Goal: Task Accomplishment & Management: Use online tool/utility

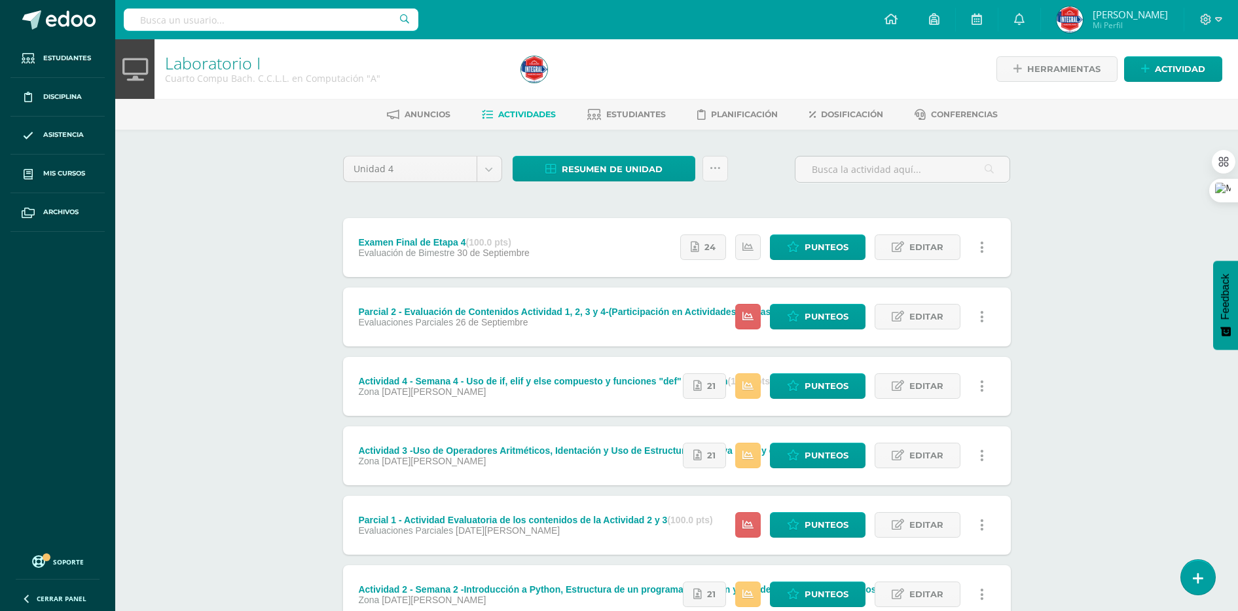
click at [1049, 291] on div "Laboratorio I Cuarto Compu Bach. C.C.L.L. en Computación "A" Herramientas Detal…" at bounding box center [676, 409] width 1123 height 741
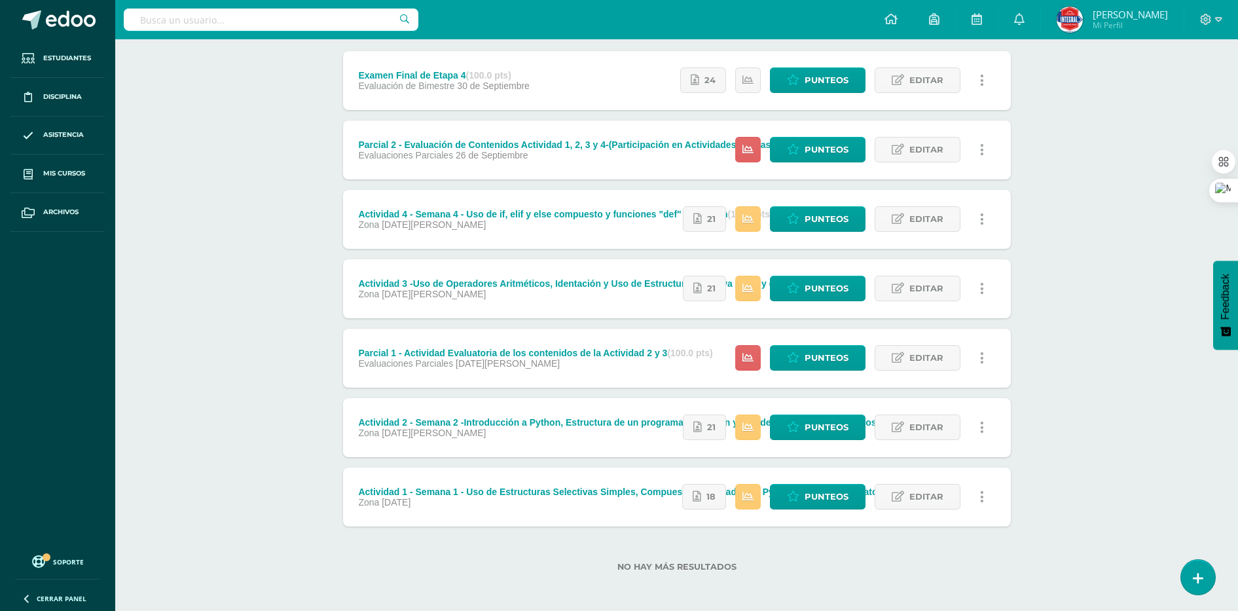
scroll to position [170, 0]
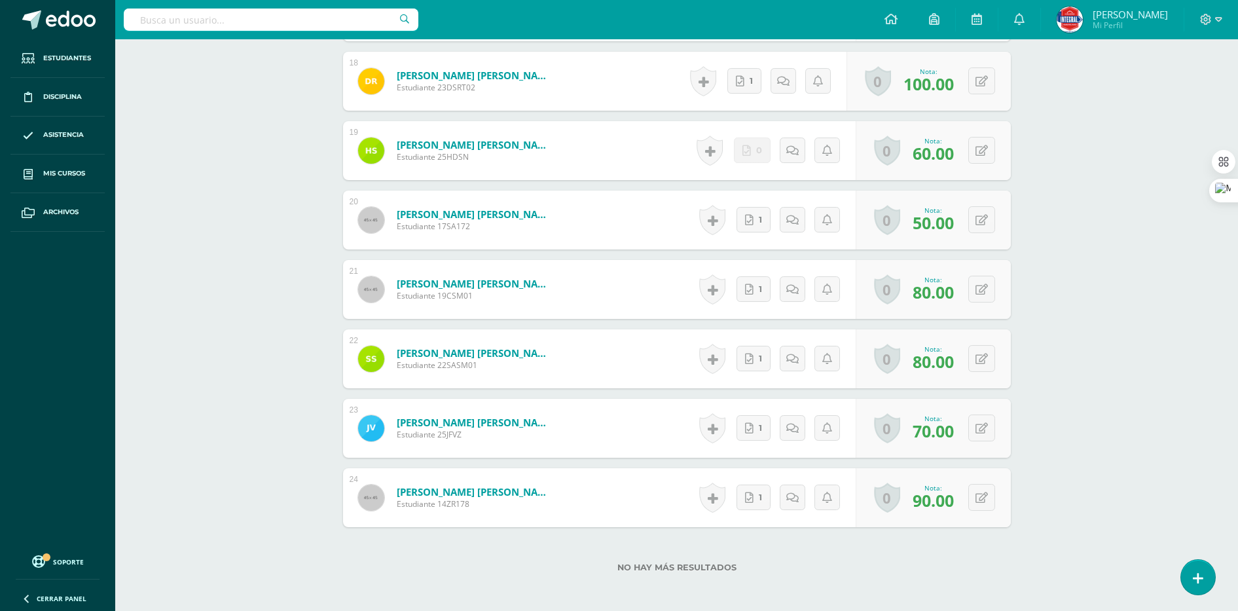
scroll to position [1661, 0]
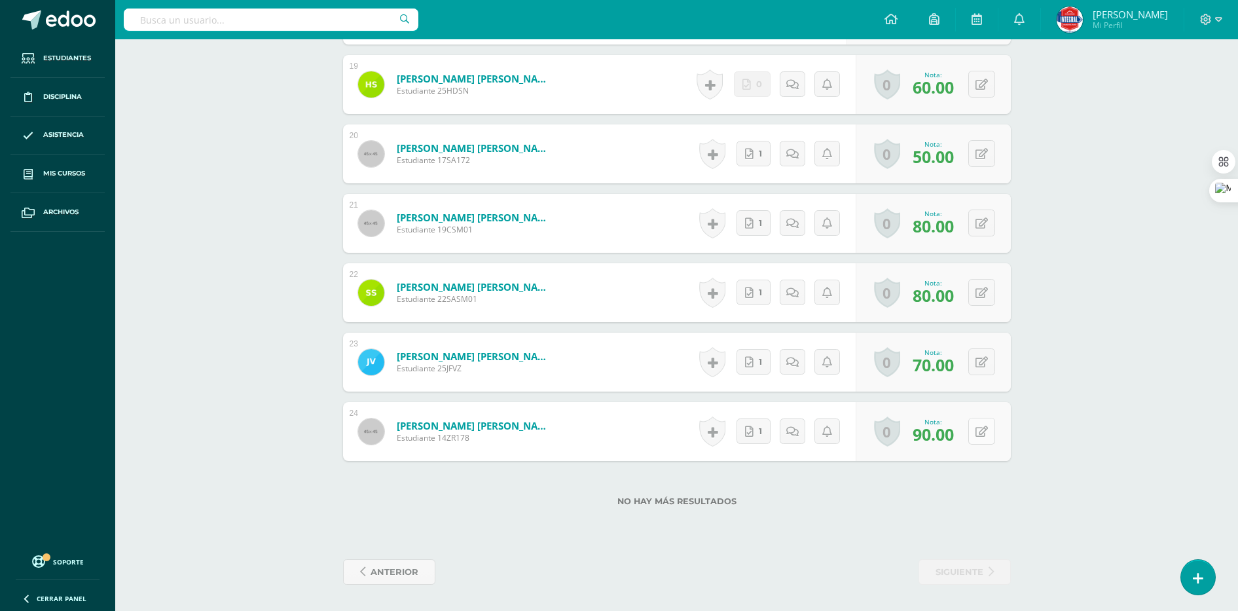
click at [988, 435] on button at bounding box center [981, 431] width 27 height 27
type input "100"
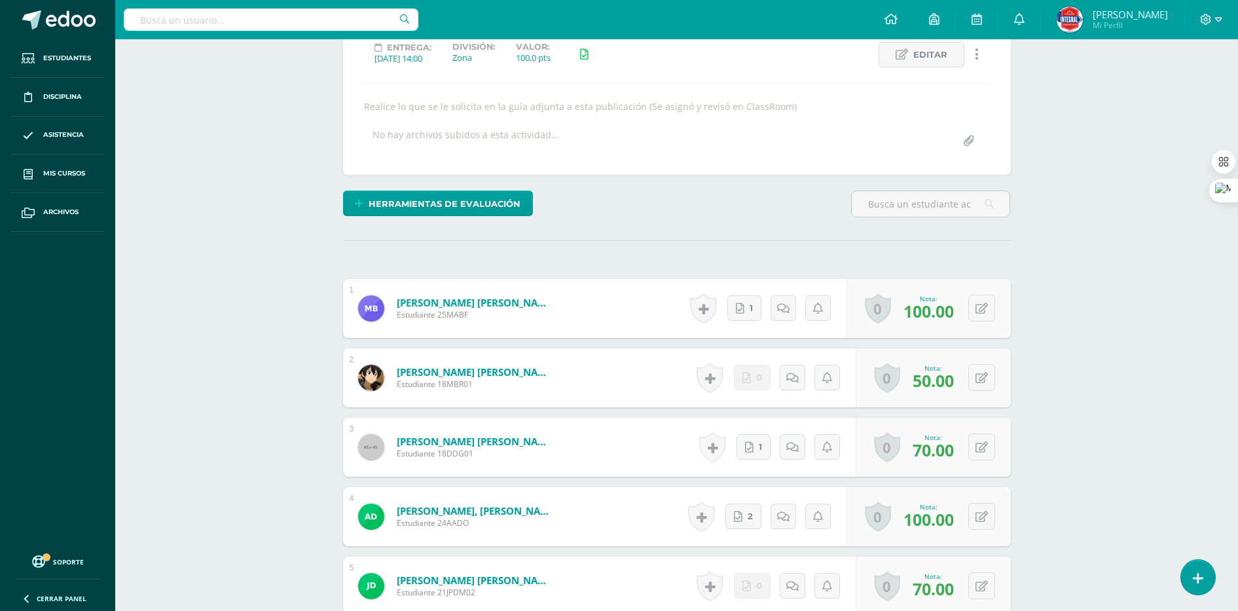
scroll to position [0, 0]
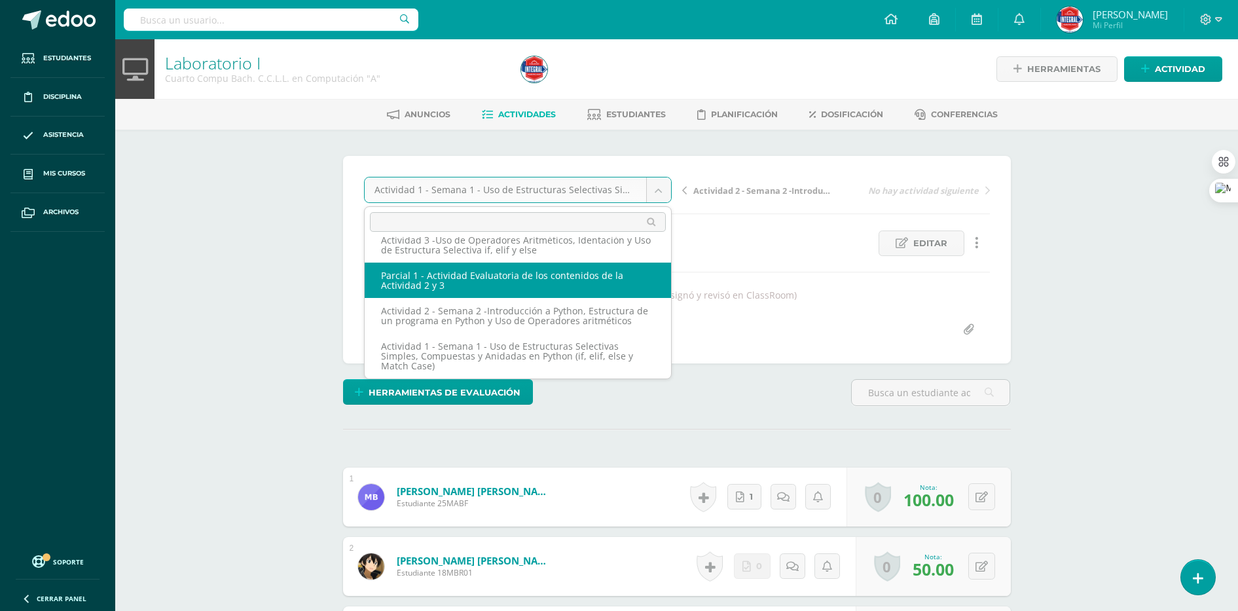
scroll to position [101, 0]
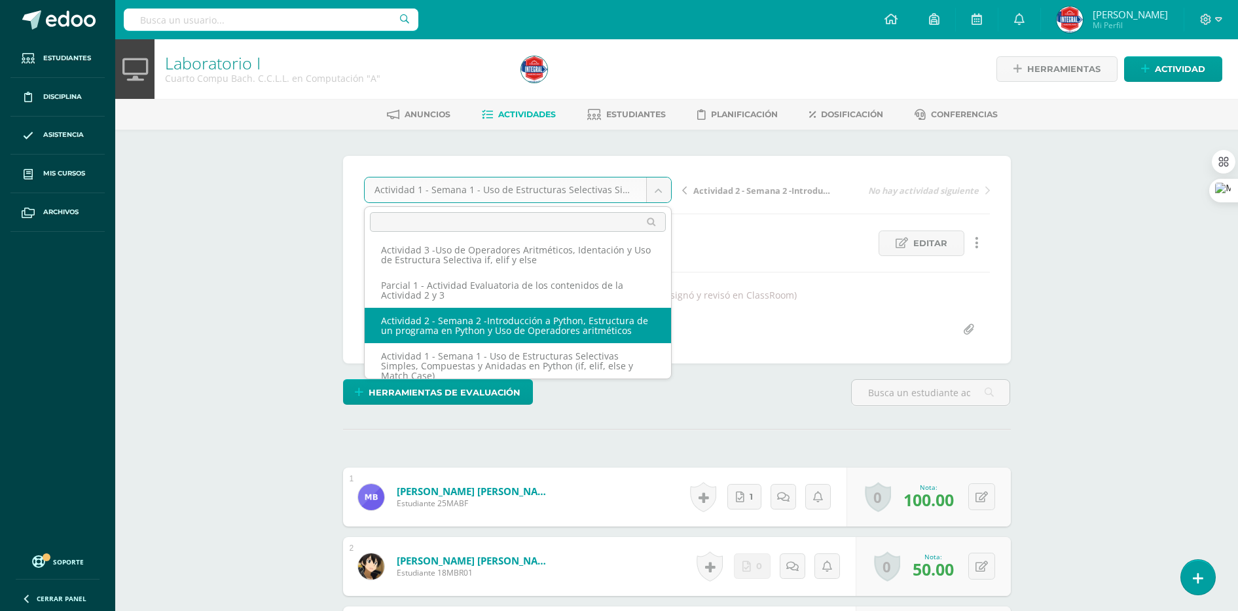
select select "/dashboard/teacher/grade-activity/189547/"
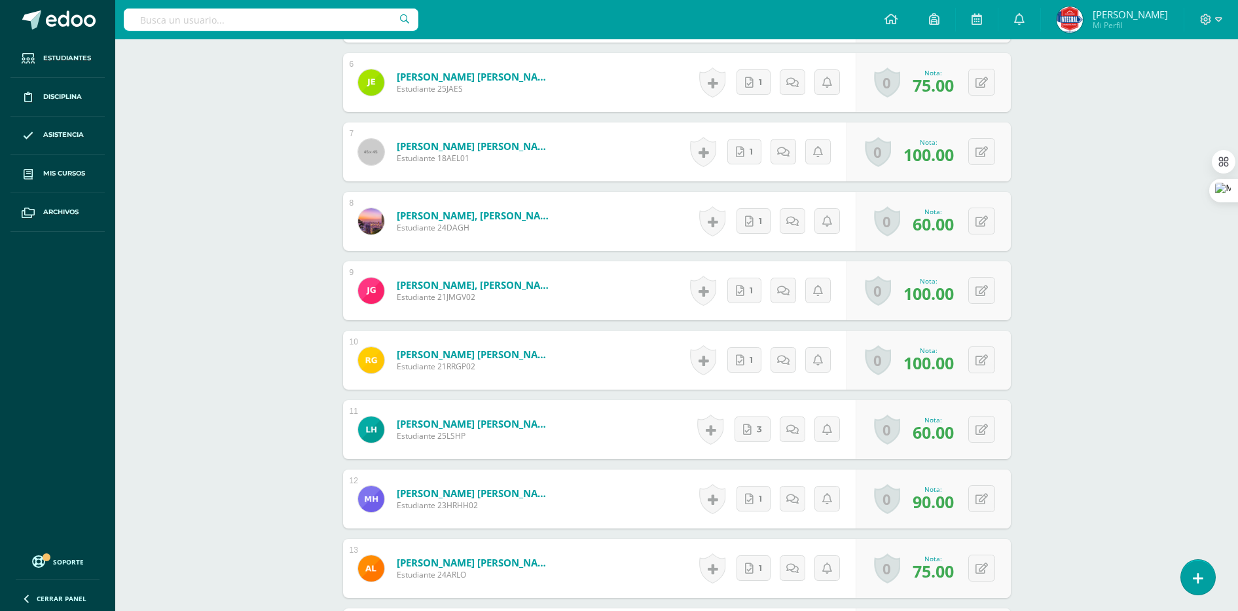
scroll to position [270, 0]
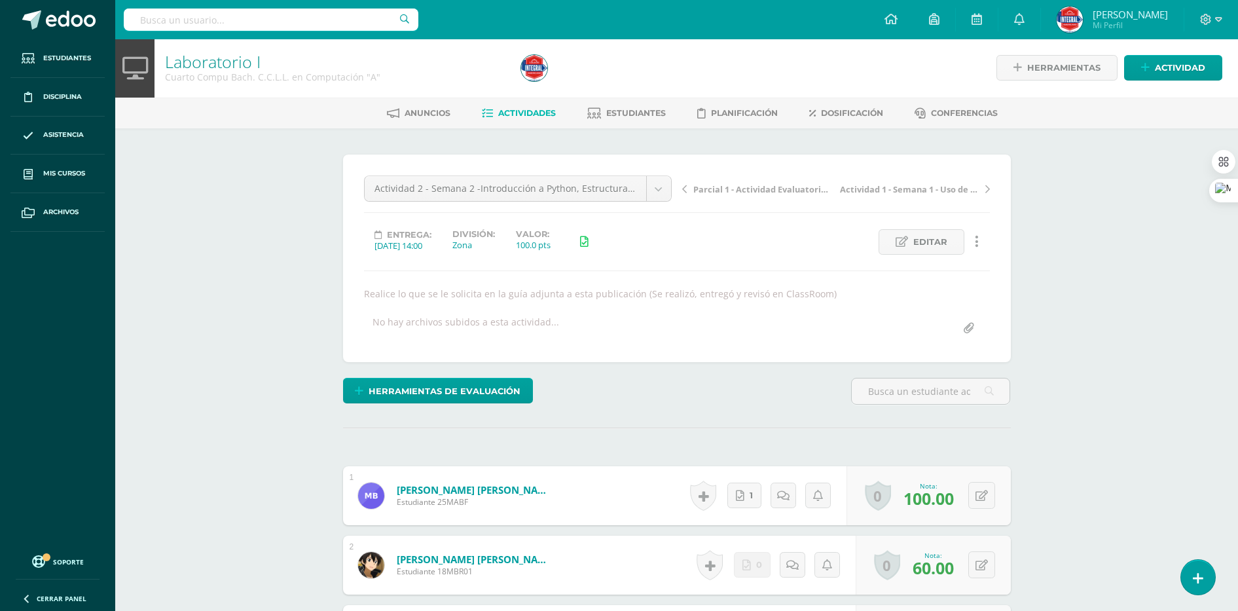
scroll to position [0, 0]
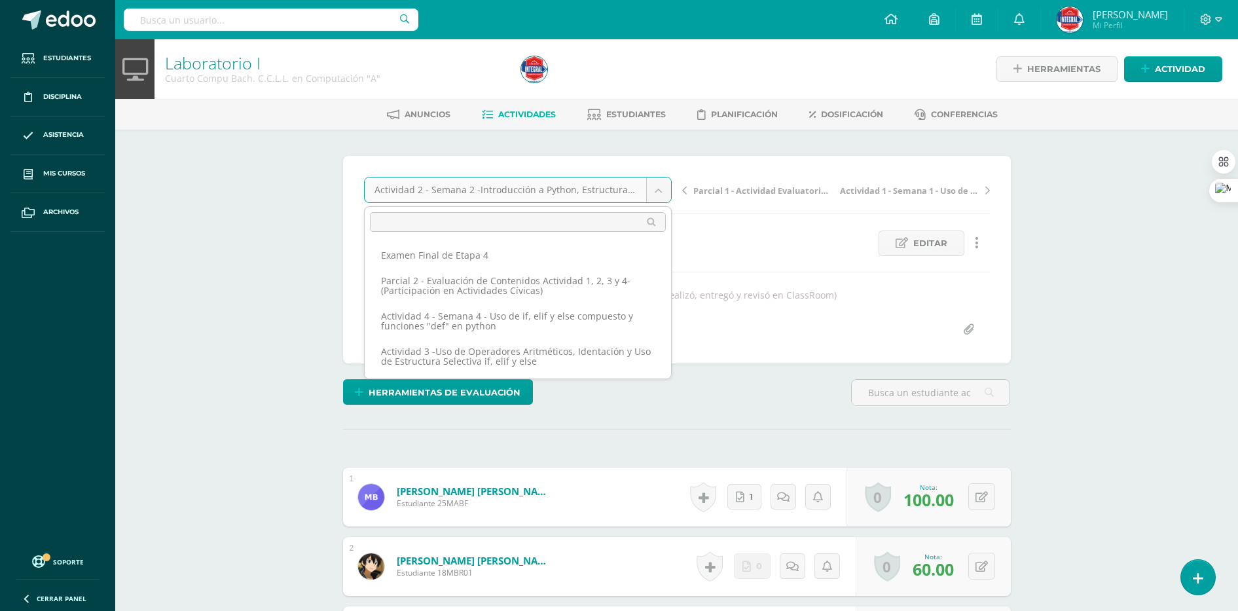
scroll to position [66, 0]
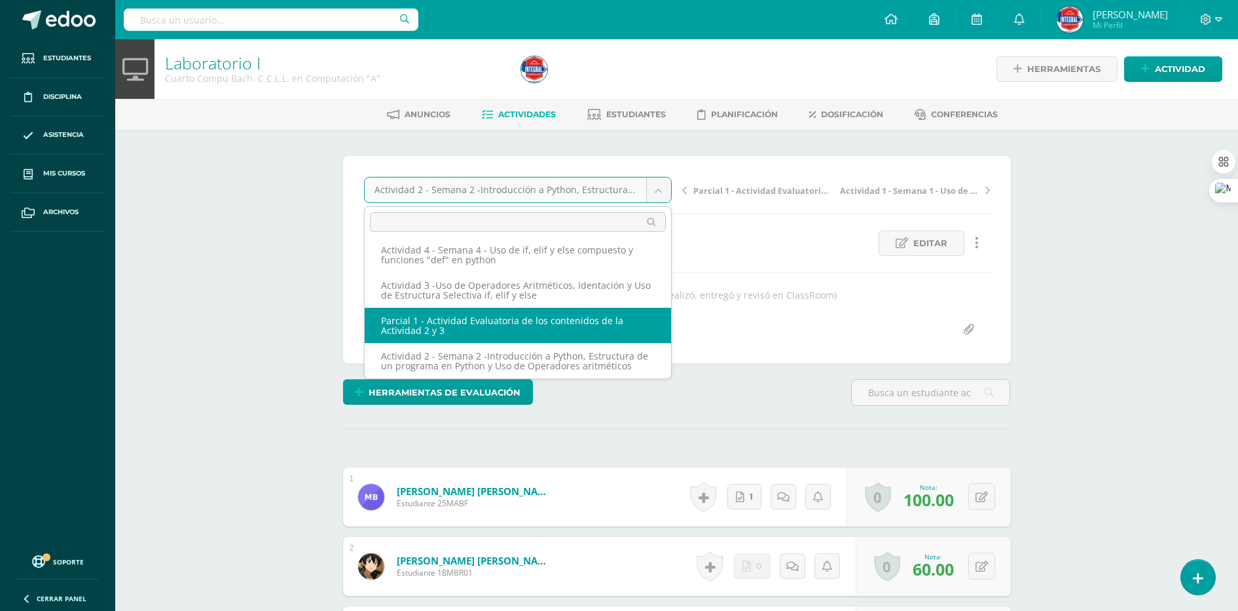
select select "/dashboard/teacher/grade-activity/189545/"
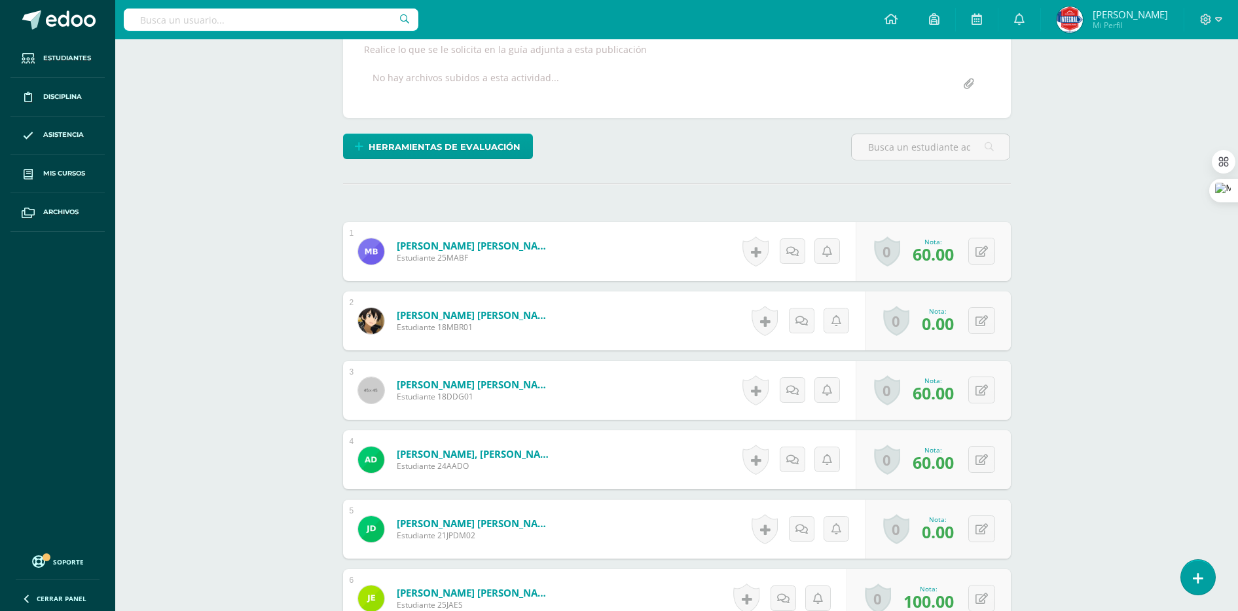
scroll to position [246, 0]
click at [1094, 290] on div "Laboratorio I Cuarto Compu Bach. C.C.L.L. en Computación "A" Herramientas Detal…" at bounding box center [676, 421] width 1123 height 1257
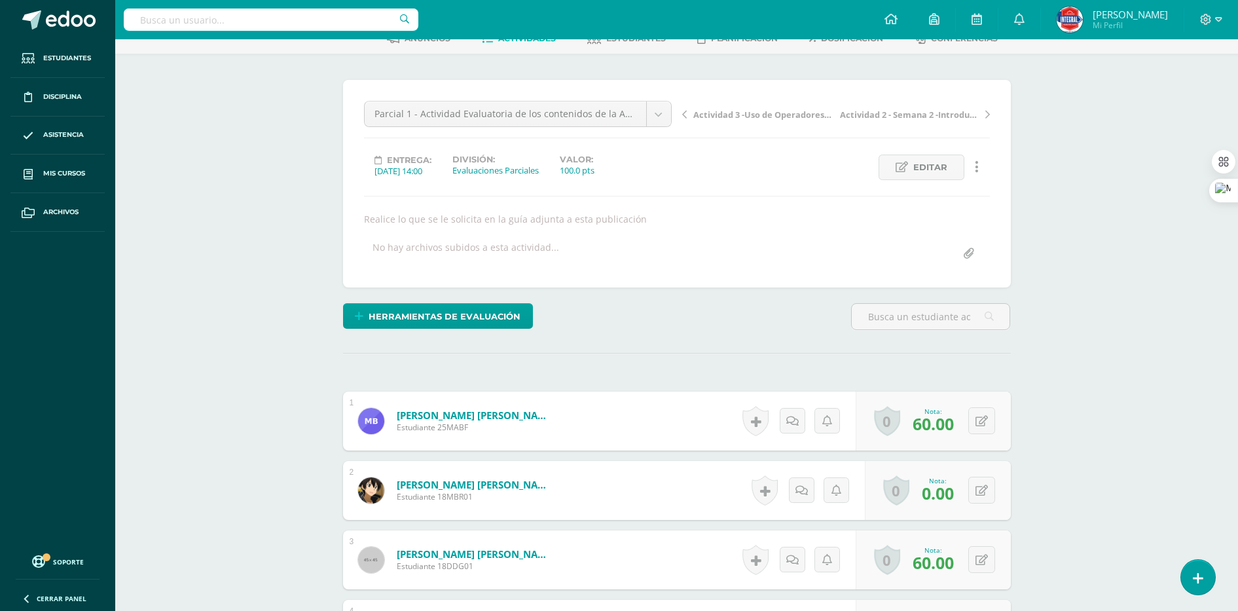
scroll to position [327, 0]
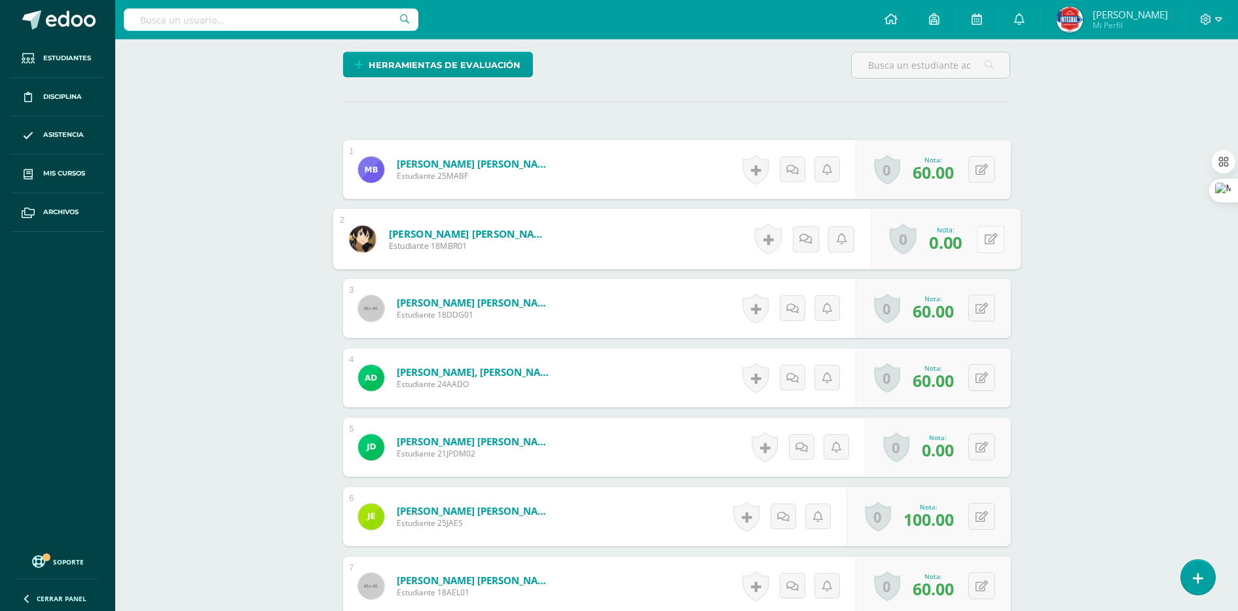
click at [984, 236] on icon at bounding box center [990, 238] width 13 height 11
type input "60"
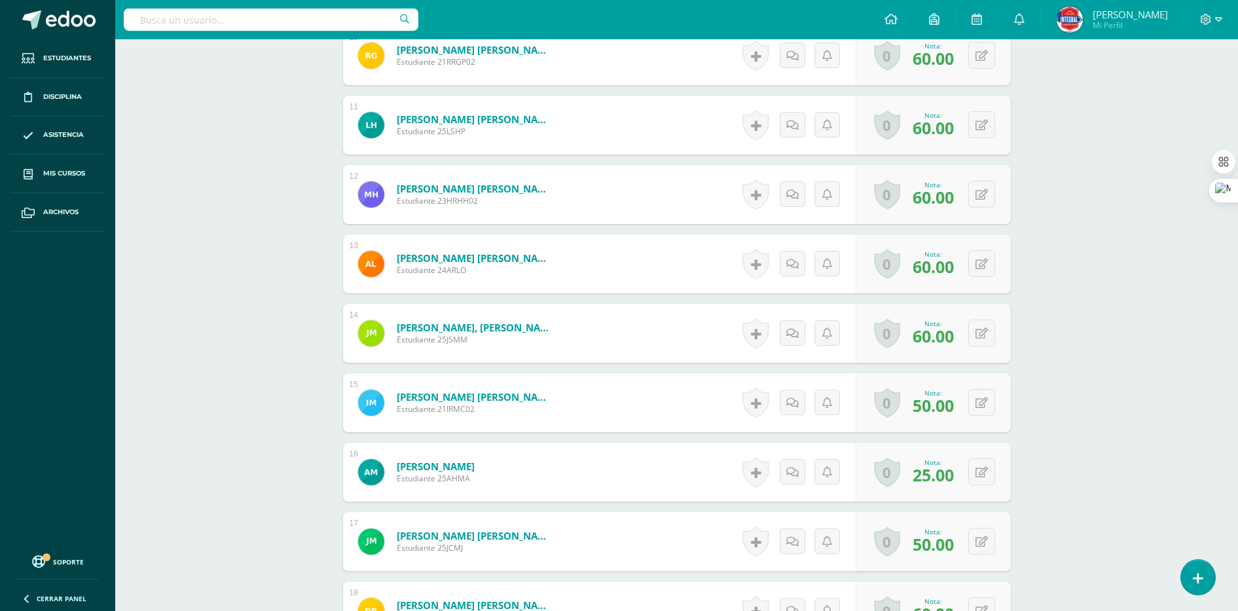
scroll to position [1064, 0]
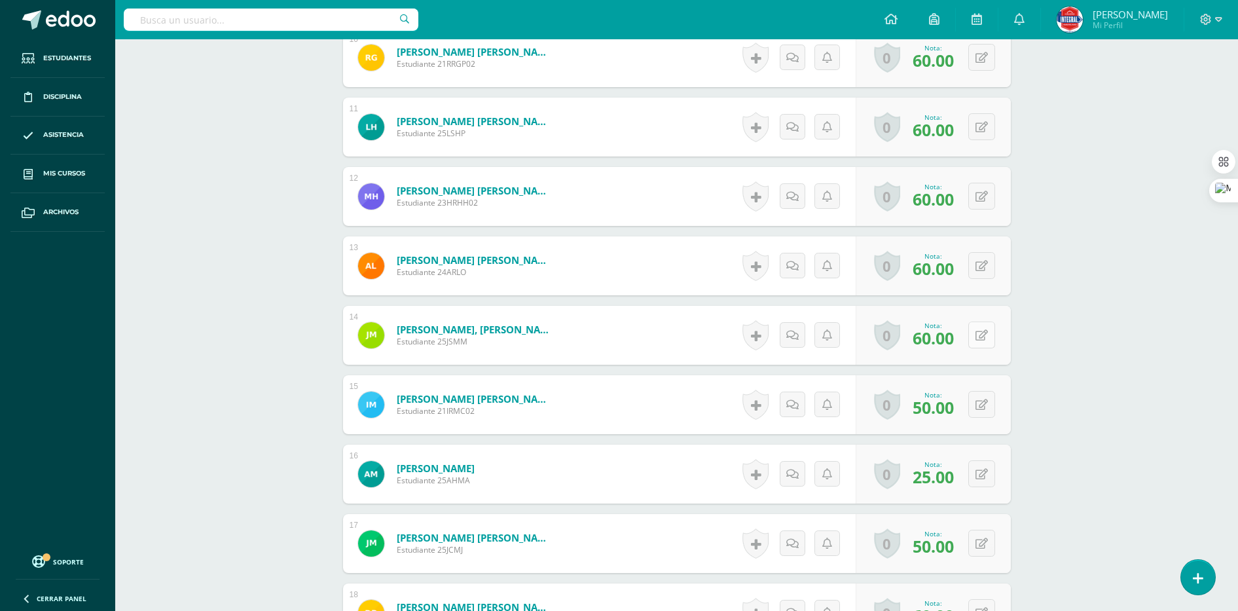
click at [990, 329] on button at bounding box center [981, 334] width 27 height 27
type input "80"
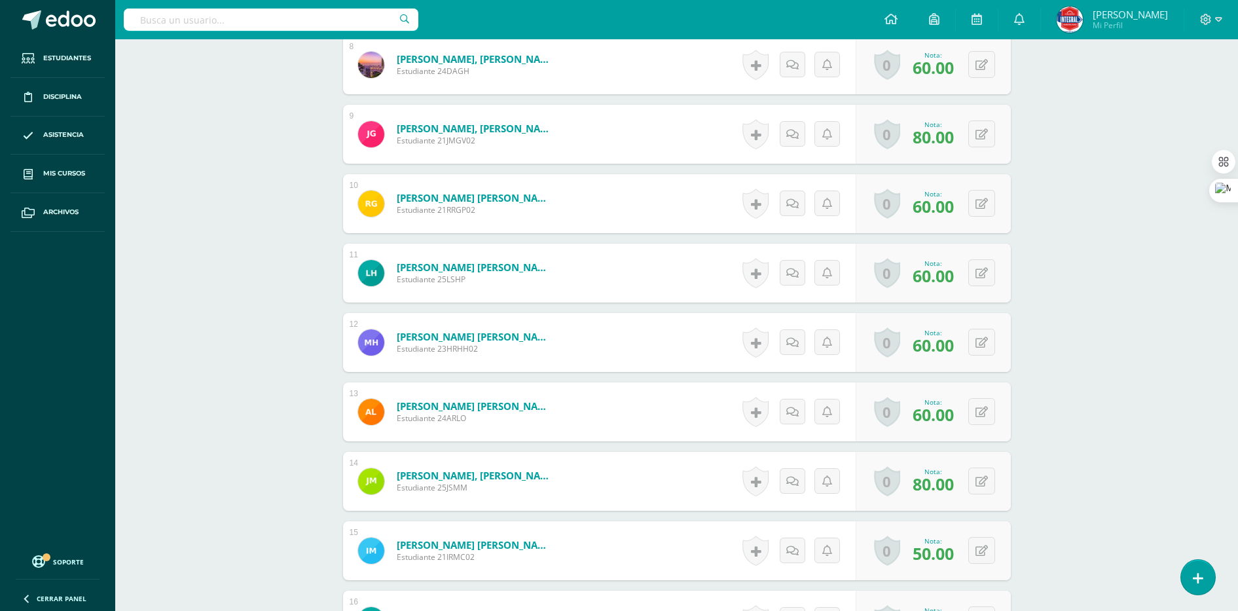
scroll to position [1145, 0]
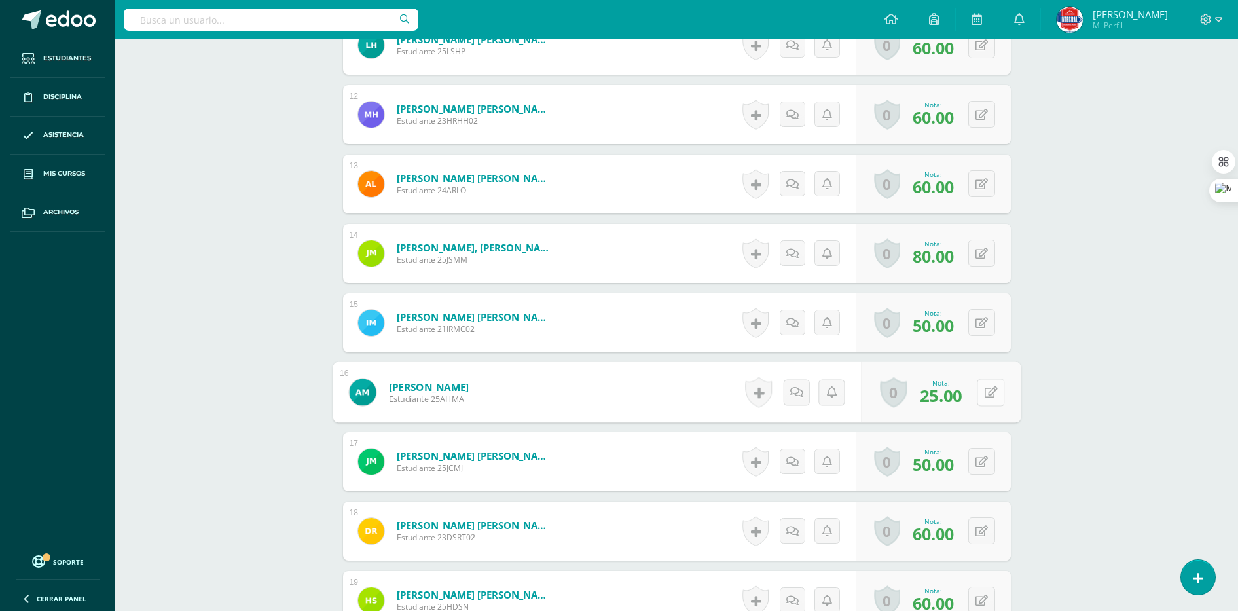
click at [991, 391] on button at bounding box center [990, 391] width 27 height 27
click at [984, 397] on button at bounding box center [981, 391] width 27 height 27
click at [1118, 355] on div "Laboratorio I Cuarto Compu [PERSON_NAME]. C.C.L.L. en Computación "A" Herramien…" at bounding box center [676, 10] width 1123 height 2233
click at [981, 394] on button at bounding box center [990, 391] width 27 height 27
type input "60"
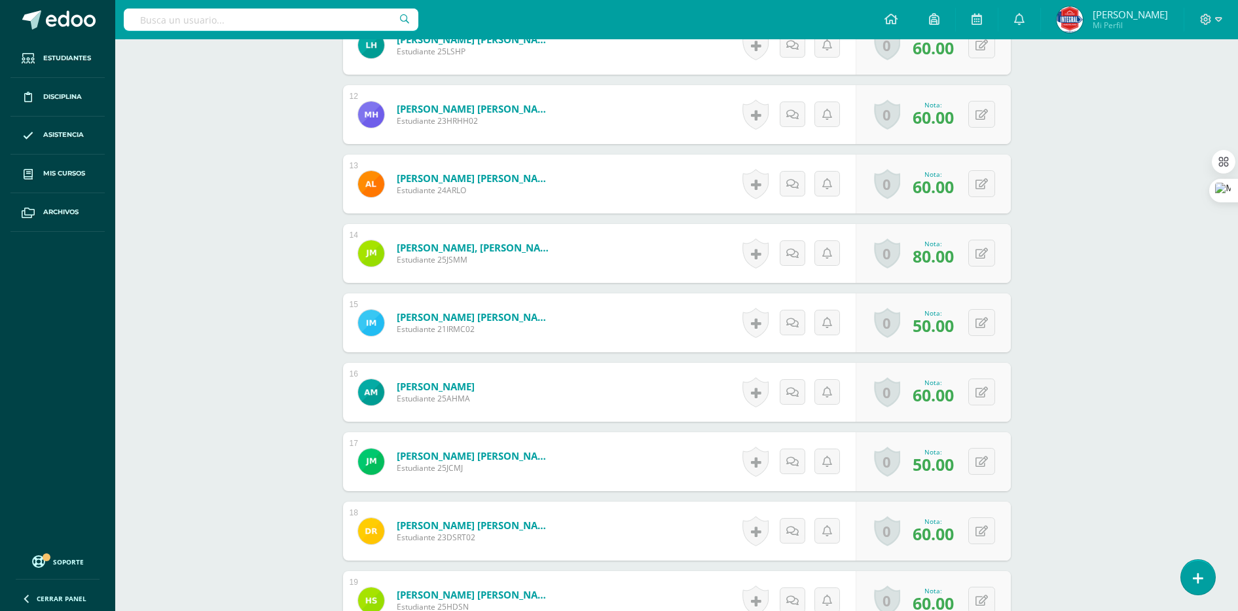
click at [1038, 359] on div "Laboratorio I Cuarto Compu Bach. C.C.L.L. en Computación "A" Herramientas Detal…" at bounding box center [676, 10] width 1123 height 2233
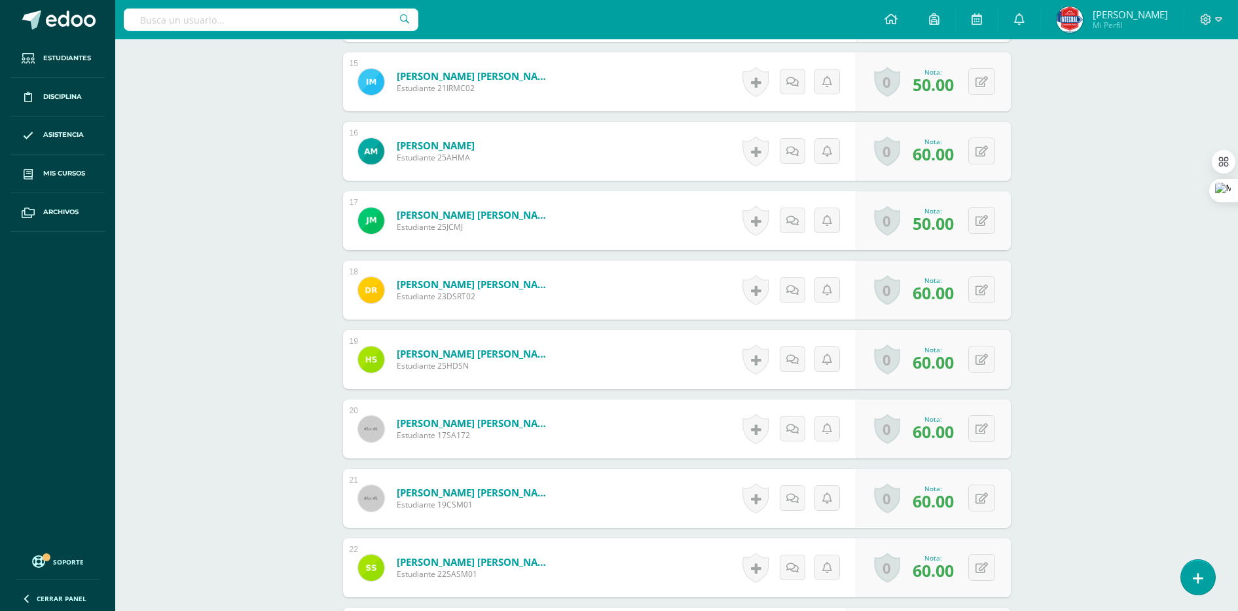
scroll to position [1391, 0]
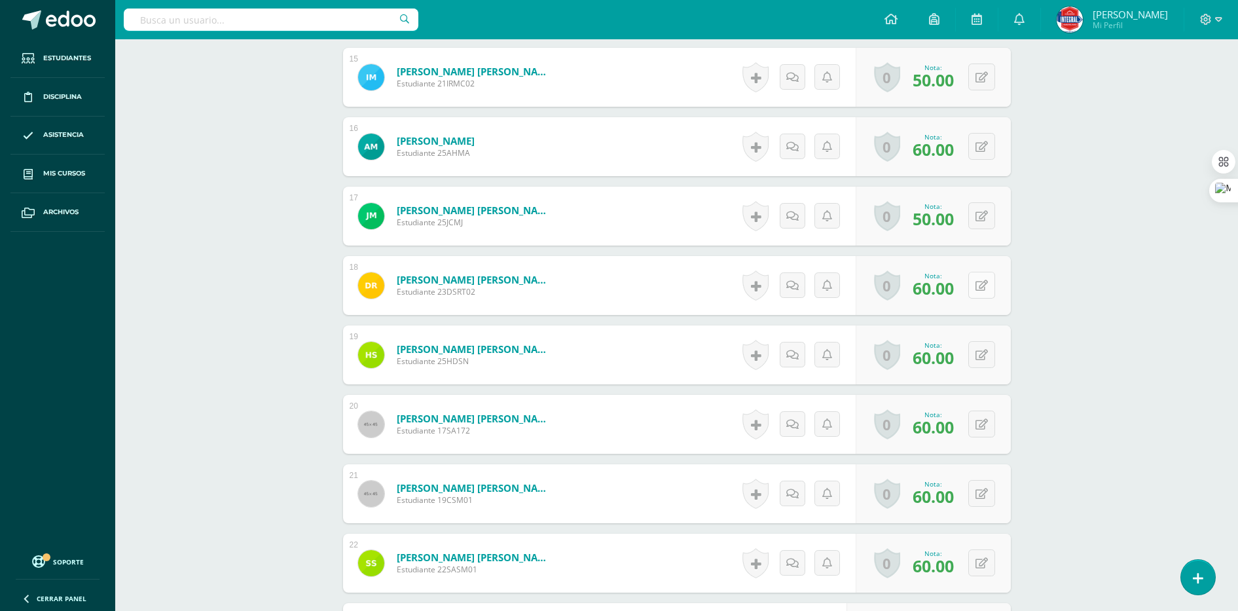
click at [978, 285] on button at bounding box center [981, 285] width 27 height 27
type input "80"
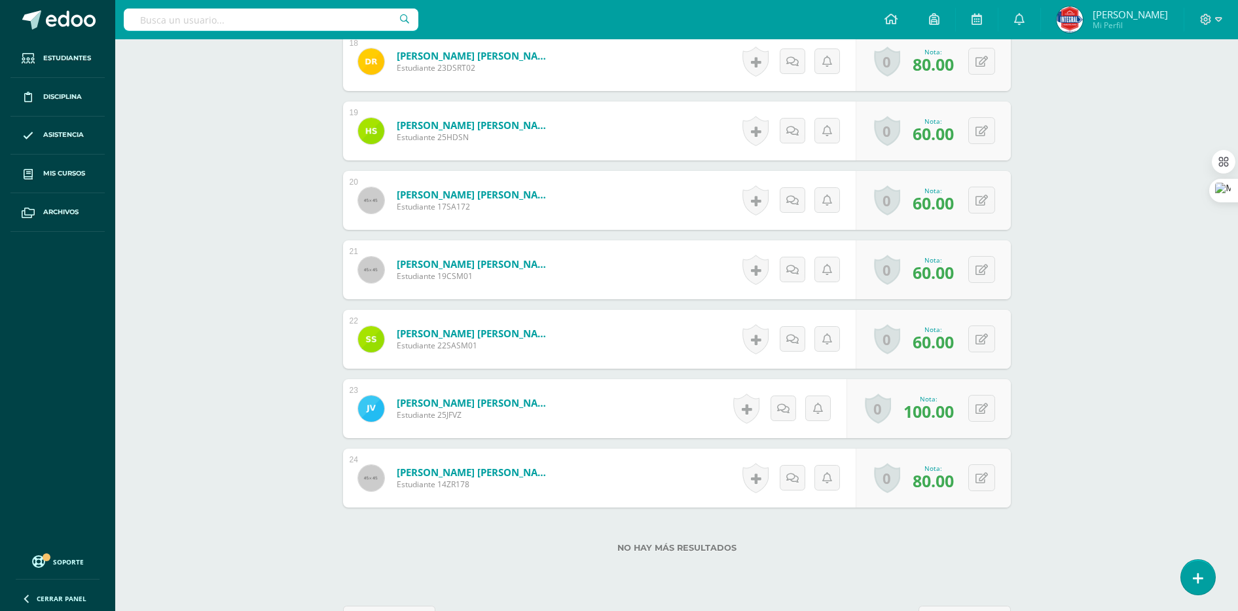
scroll to position [1661, 0]
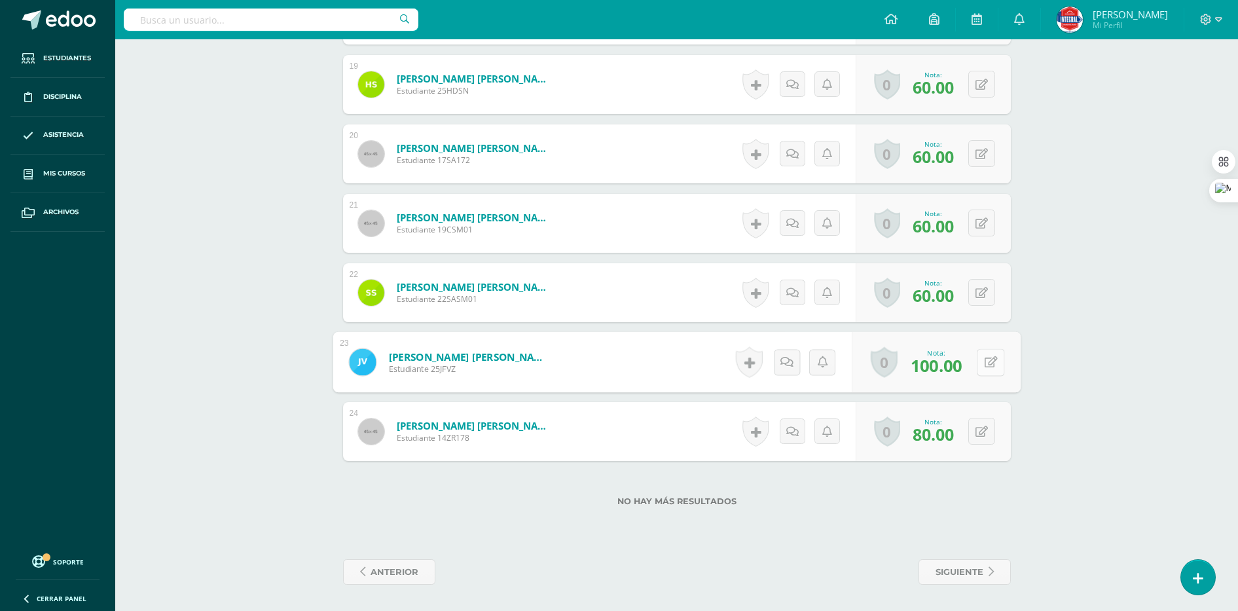
click at [992, 358] on button at bounding box center [990, 361] width 27 height 27
type input "80"
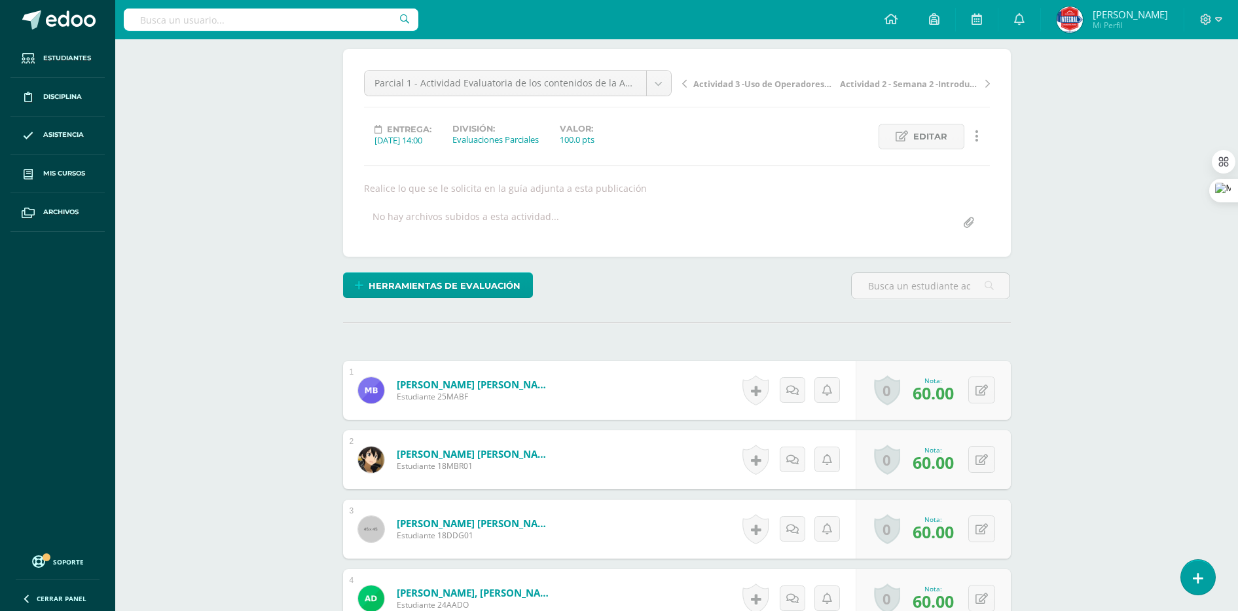
scroll to position [270, 0]
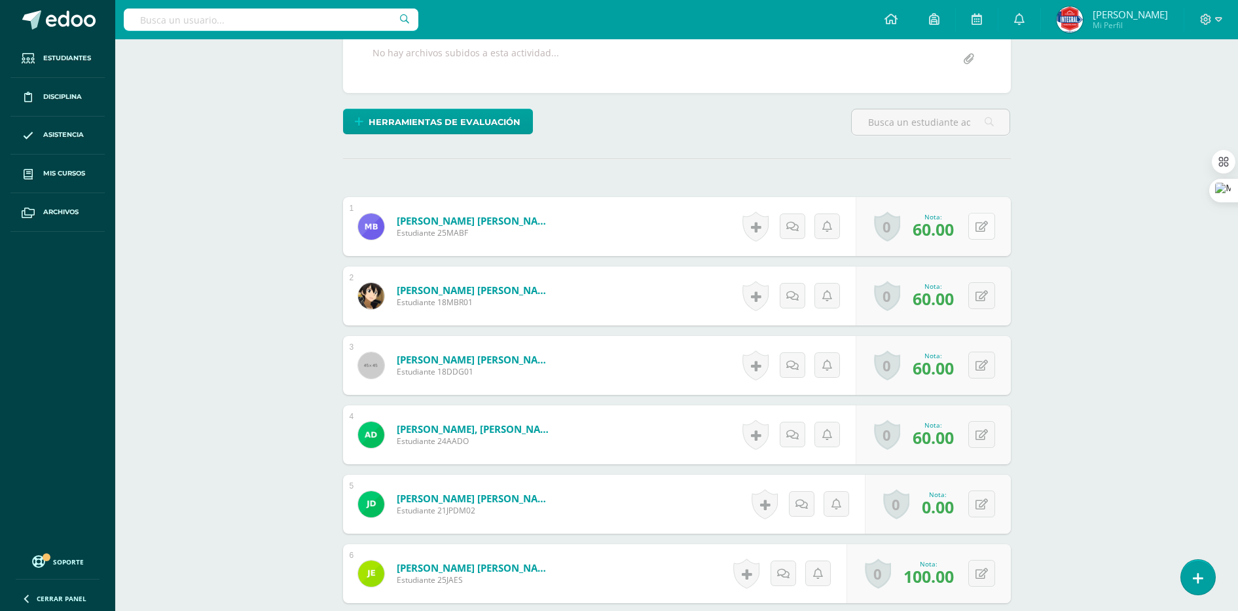
click at [982, 223] on button at bounding box center [981, 226] width 27 height 27
type input "80"
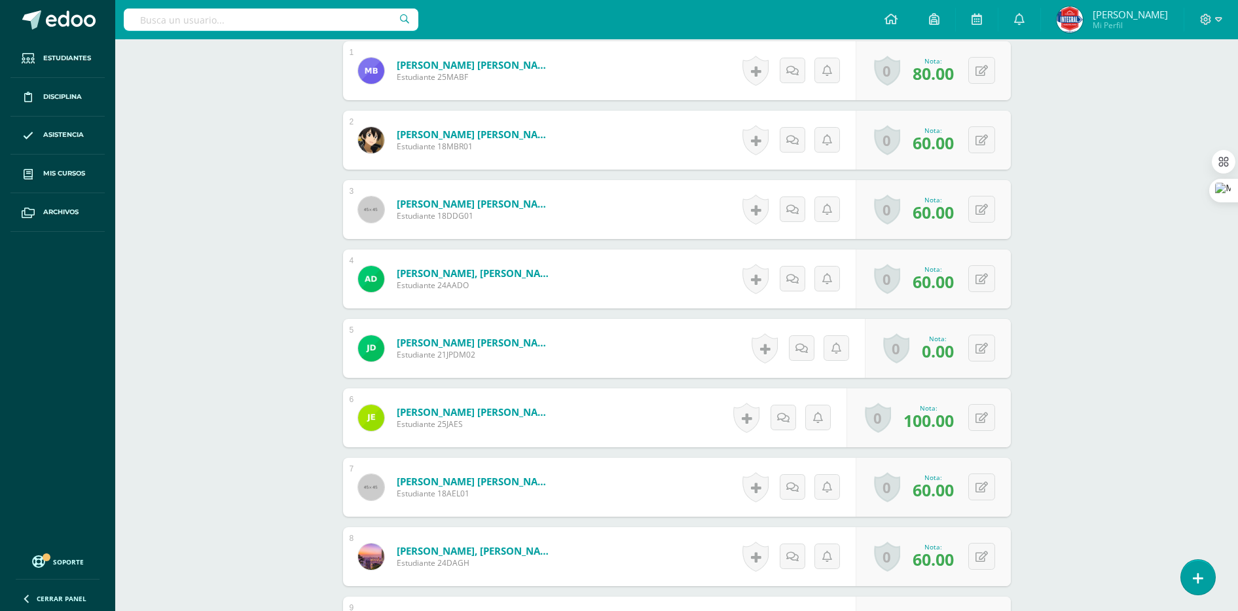
scroll to position [434, 0]
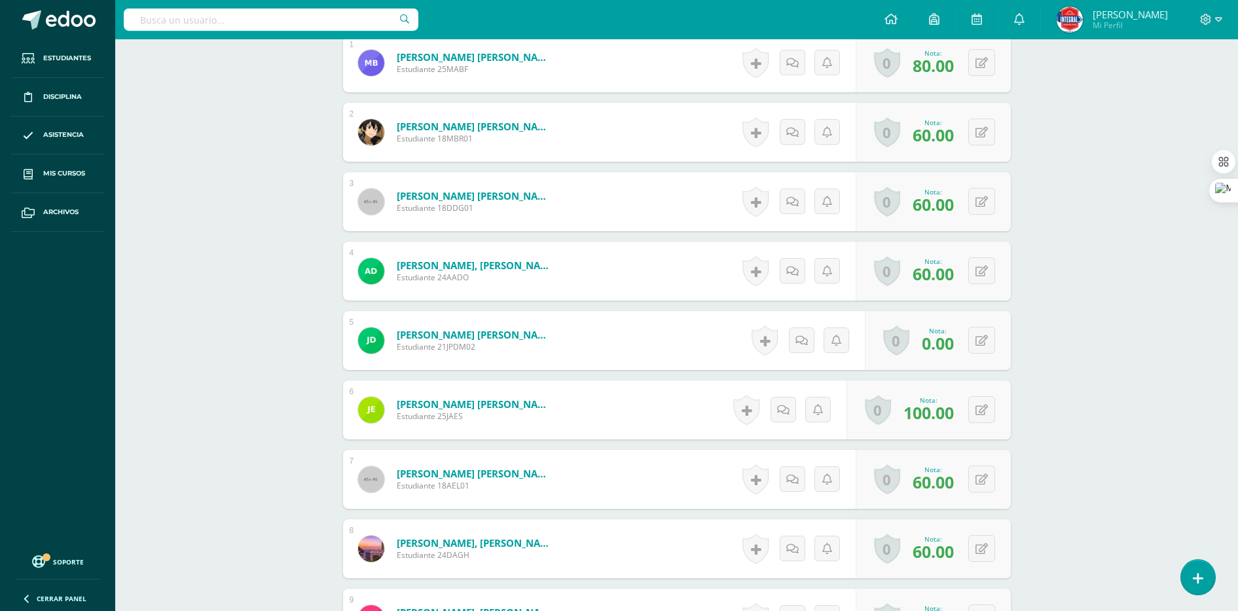
click at [986, 340] on icon at bounding box center [990, 339] width 13 height 11
type input "60"
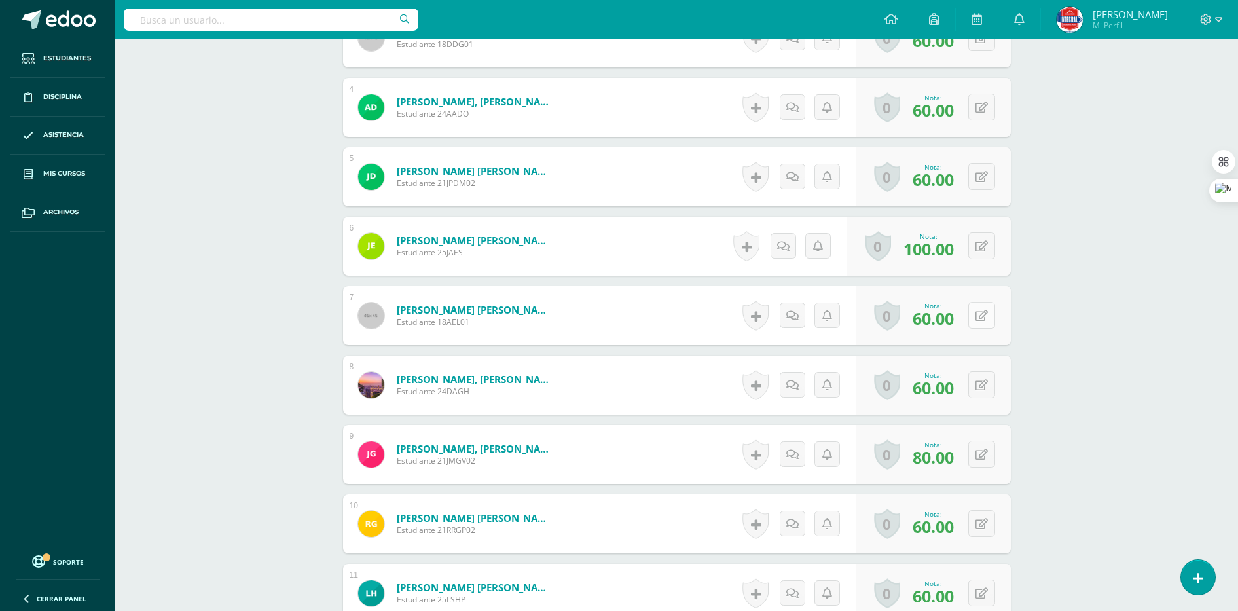
click at [981, 311] on button at bounding box center [981, 315] width 27 height 27
type input "80"
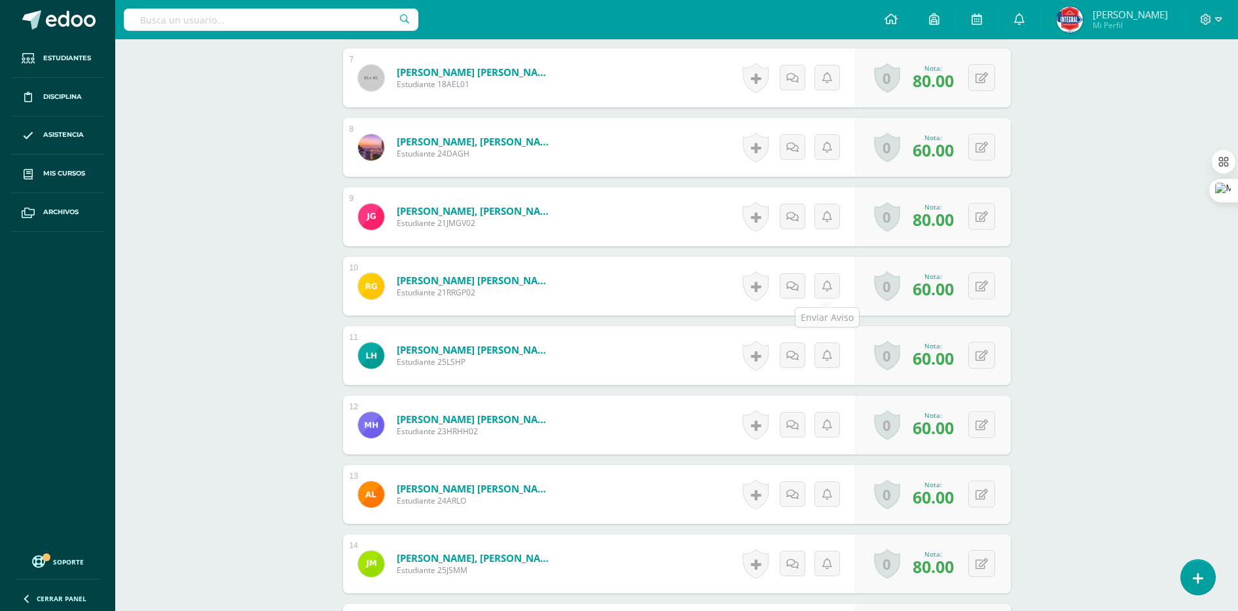
scroll to position [843, 0]
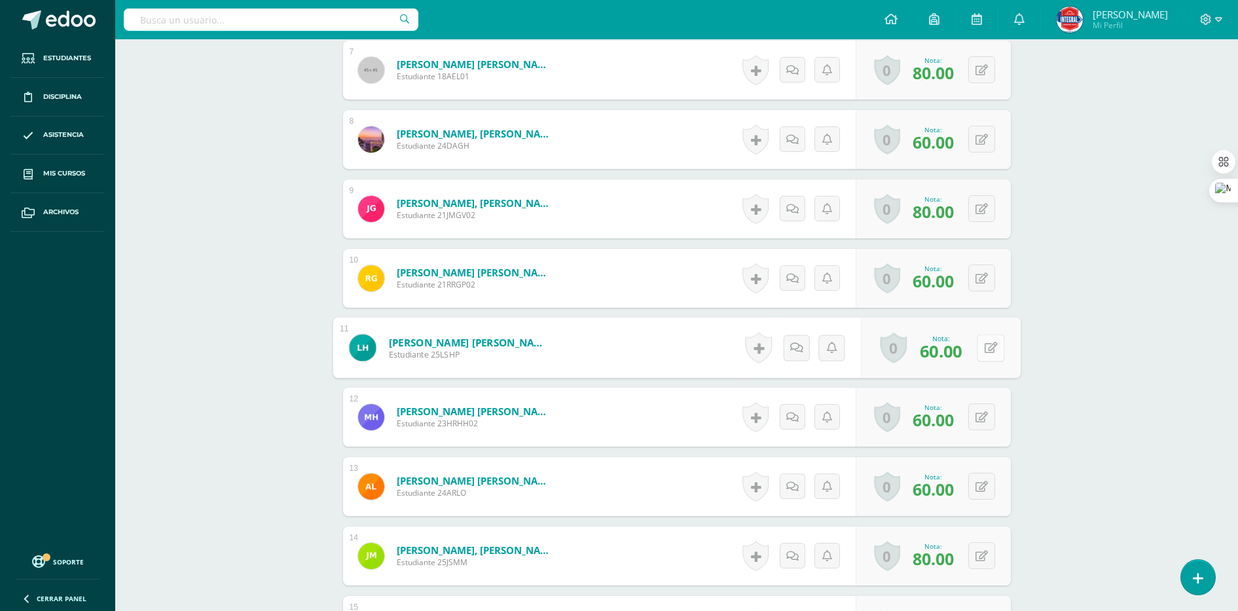
click at [984, 347] on icon at bounding box center [990, 347] width 13 height 11
type input "80"
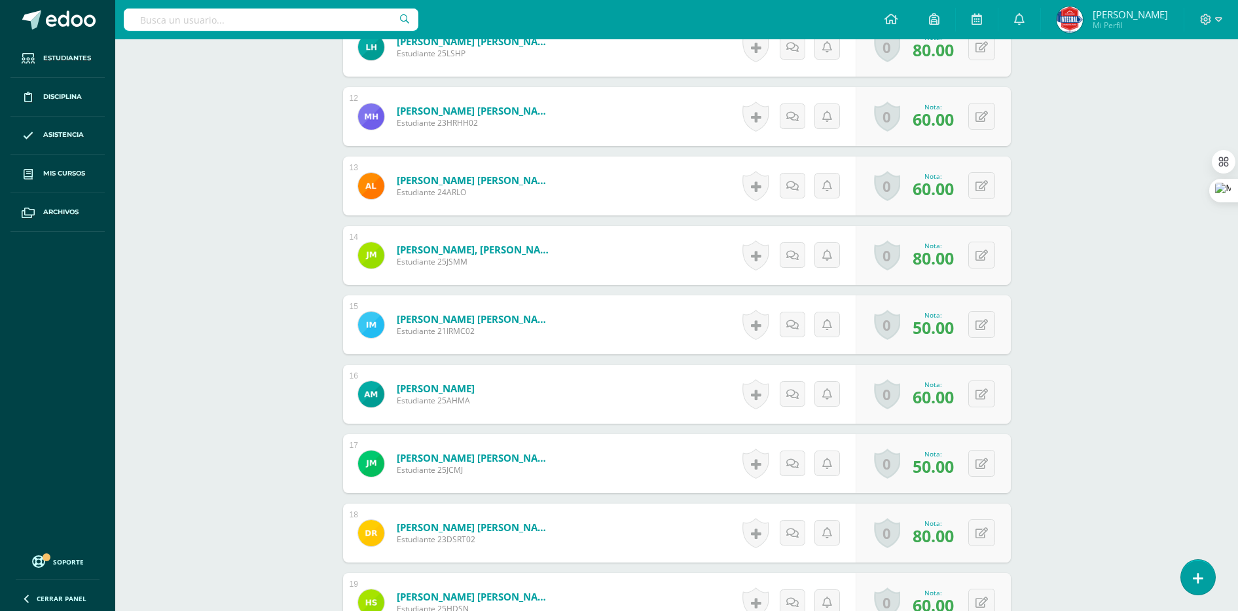
scroll to position [1170, 0]
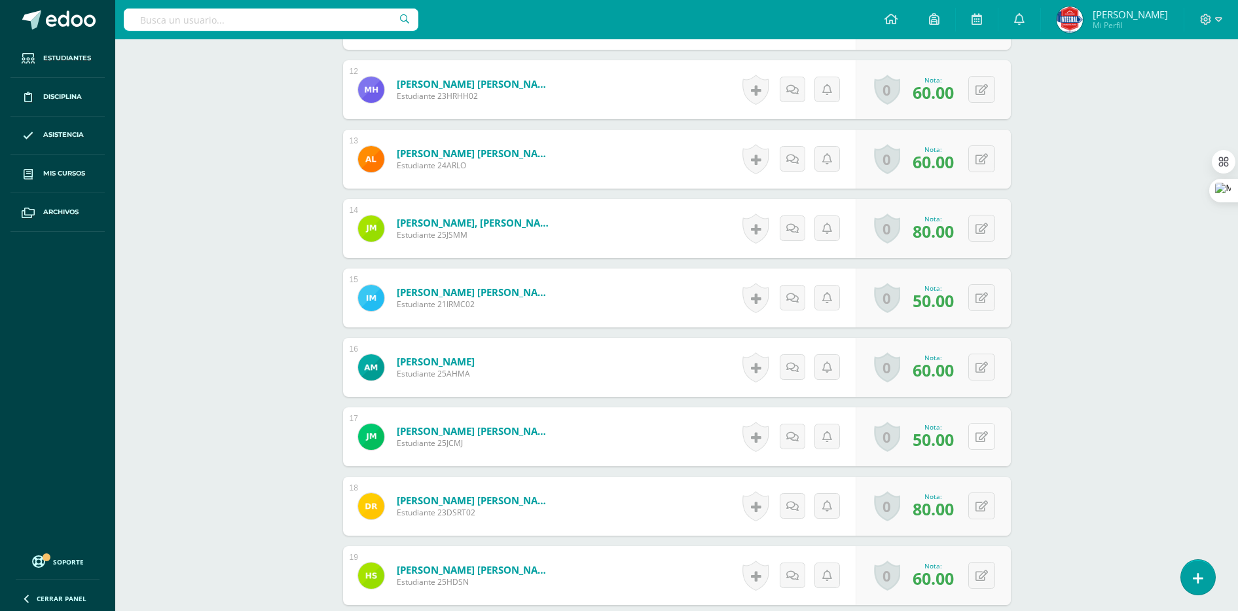
click at [990, 433] on button at bounding box center [981, 436] width 27 height 27
type input "60"
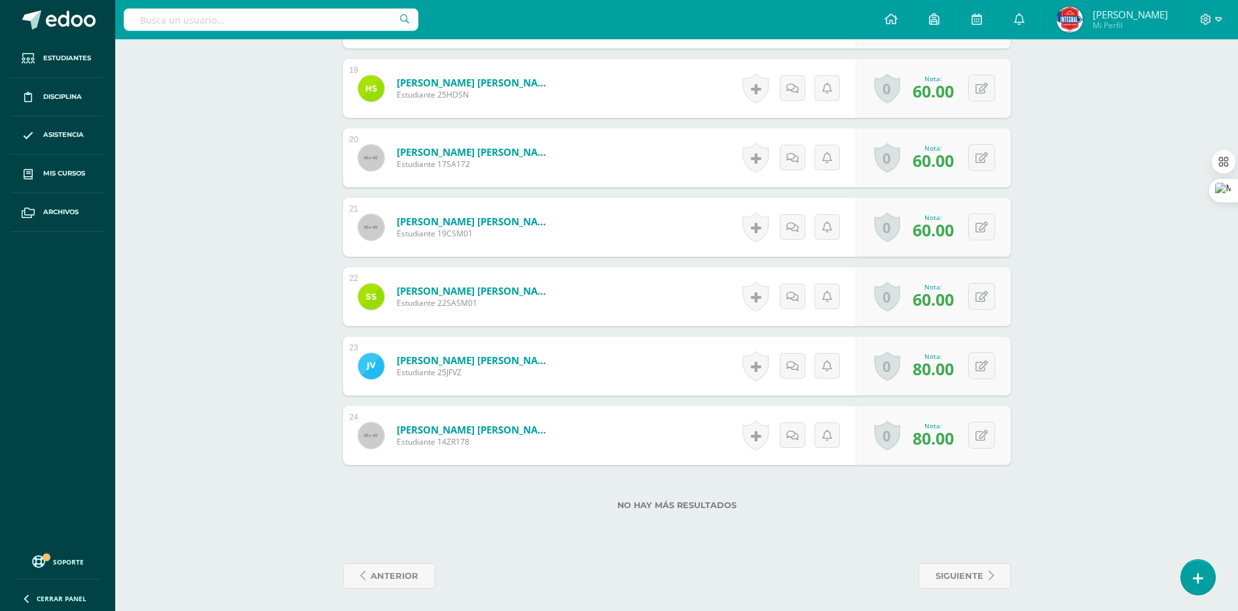
scroll to position [1661, 0]
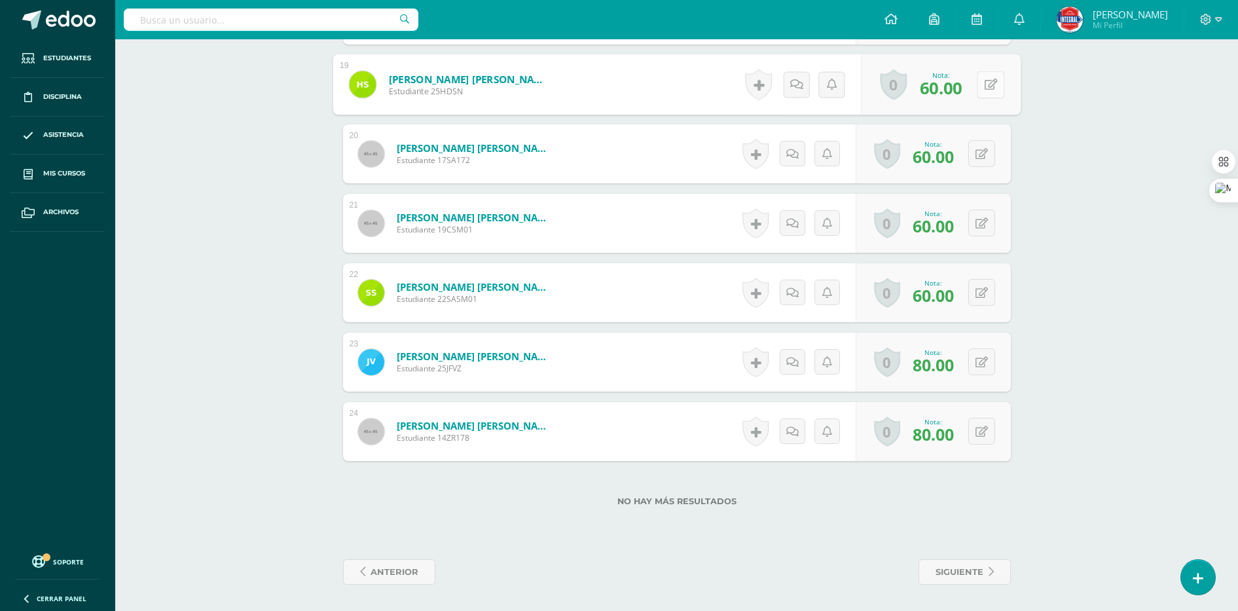
click at [989, 80] on button at bounding box center [990, 84] width 27 height 27
click at [985, 86] on icon at bounding box center [981, 84] width 12 height 11
click at [984, 86] on icon at bounding box center [990, 84] width 13 height 11
type input "80"
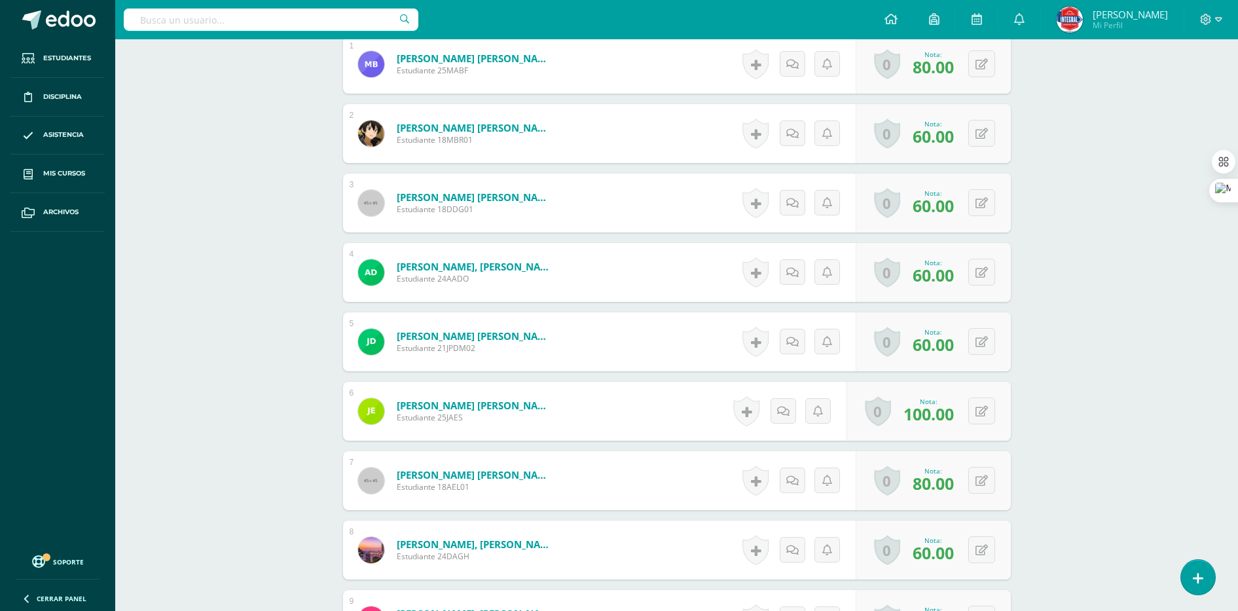
scroll to position [409, 0]
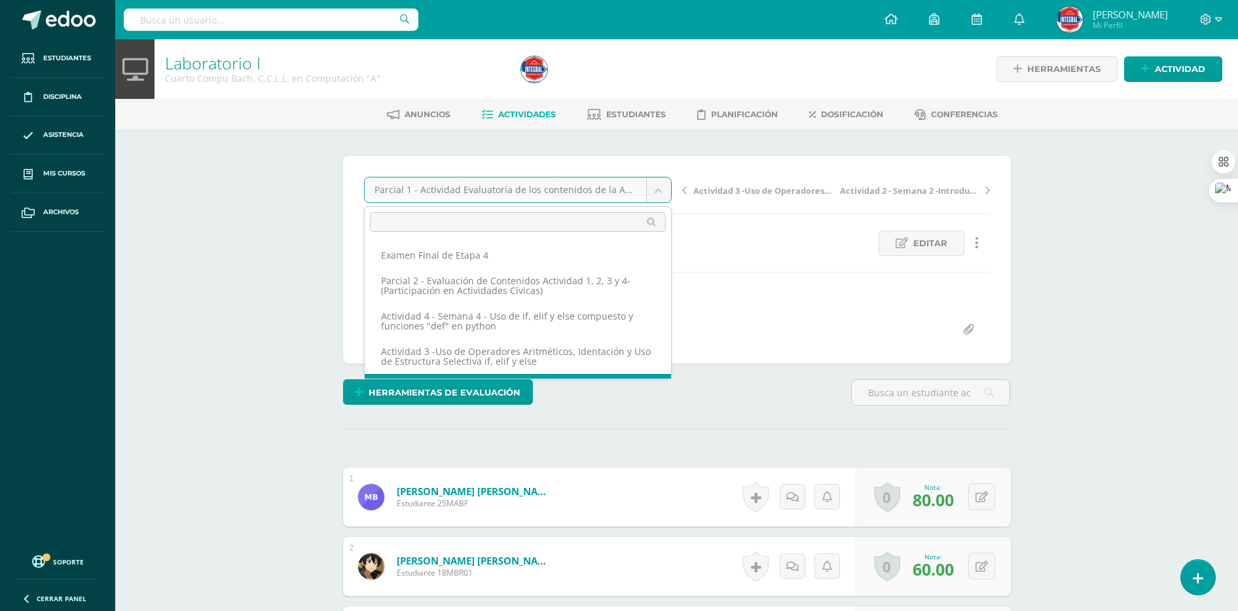
scroll to position [31, 0]
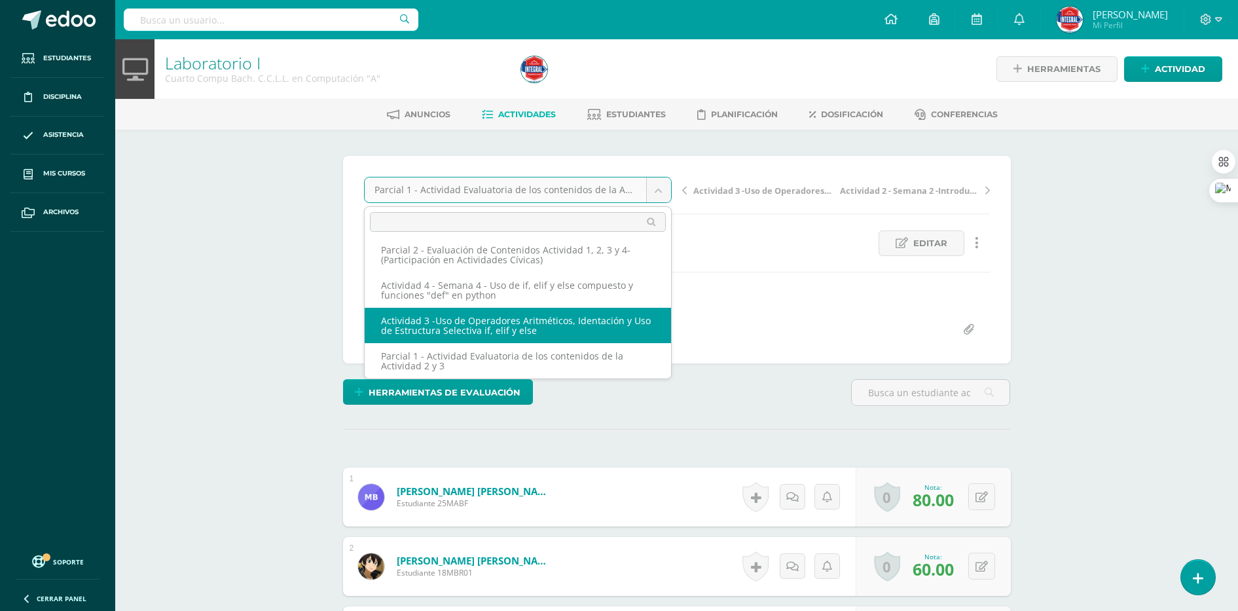
select select "/dashboard/teacher/grade-activity/189550/"
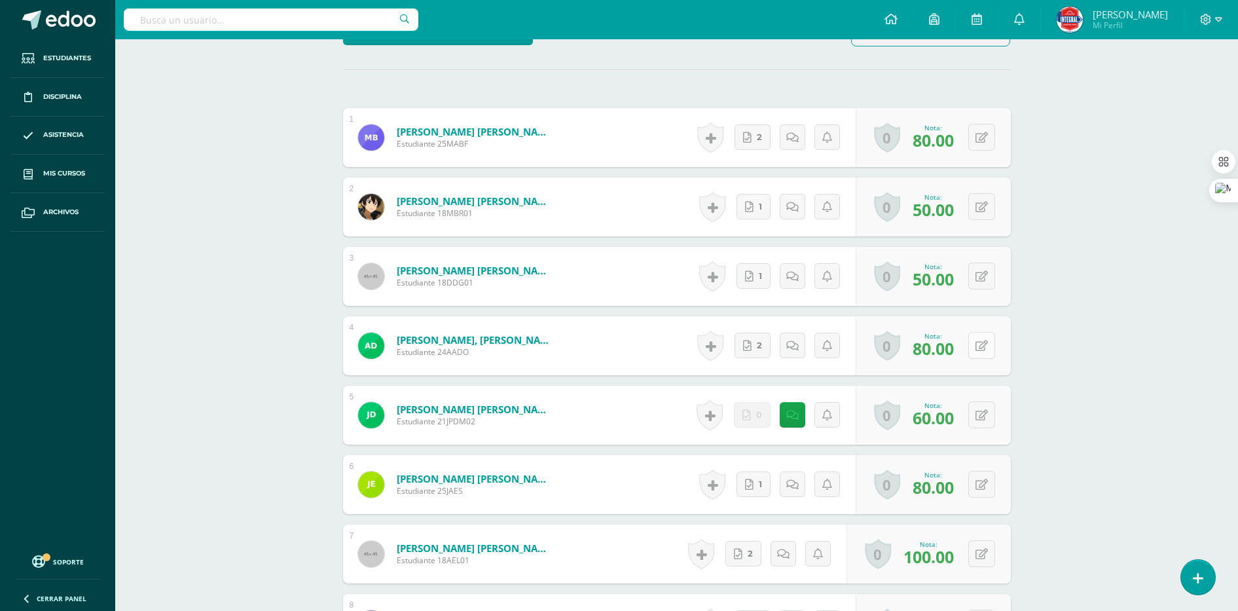
scroll to position [359, 0]
click at [984, 418] on icon at bounding box center [981, 415] width 12 height 11
type input "70"
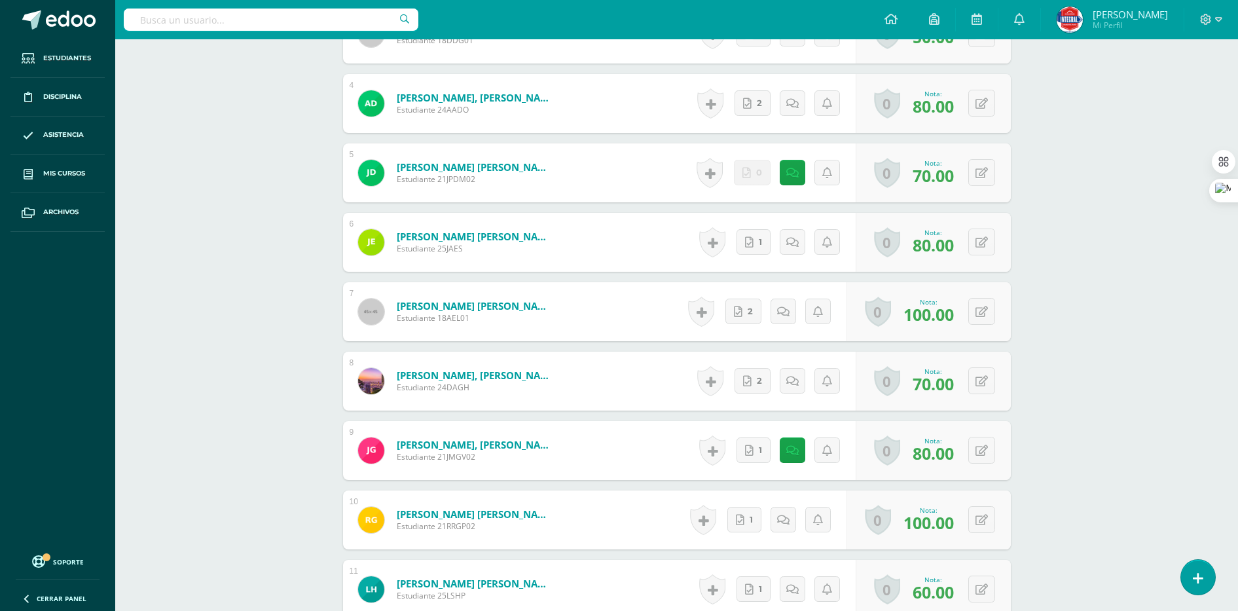
scroll to position [605, 0]
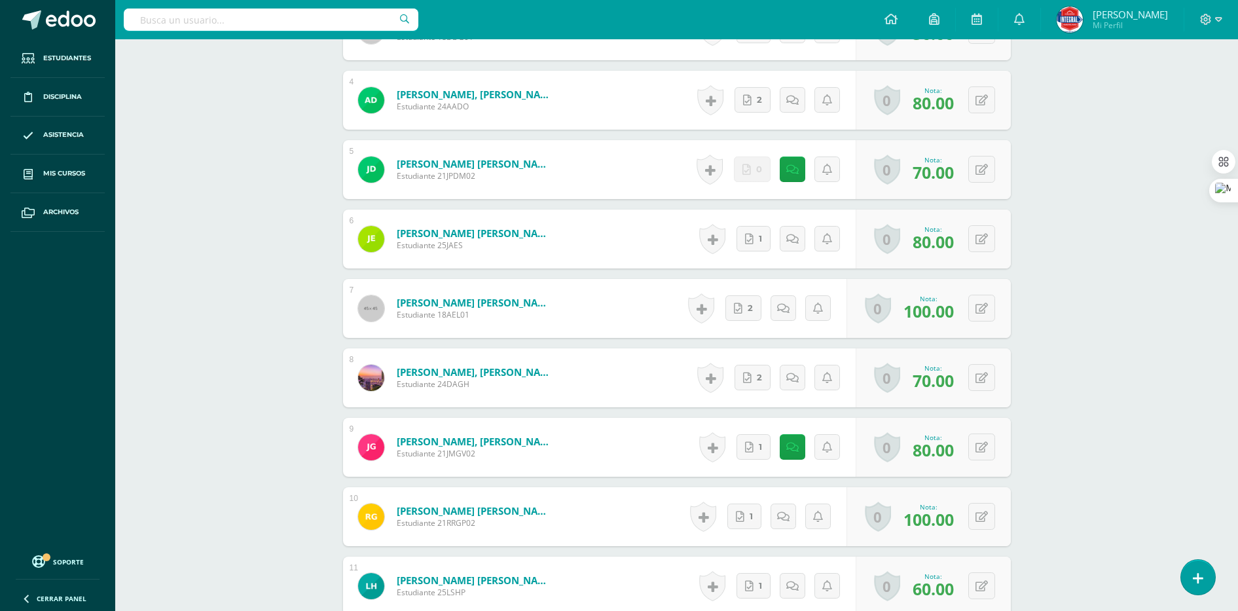
drag, startPoint x: 1170, startPoint y: 365, endPoint x: 1153, endPoint y: 371, distance: 18.8
click at [1170, 365] on div "Laboratorio I Cuarto Compu [PERSON_NAME]. C.C.L.L. en Computación "A" Herramien…" at bounding box center [676, 550] width 1123 height 2233
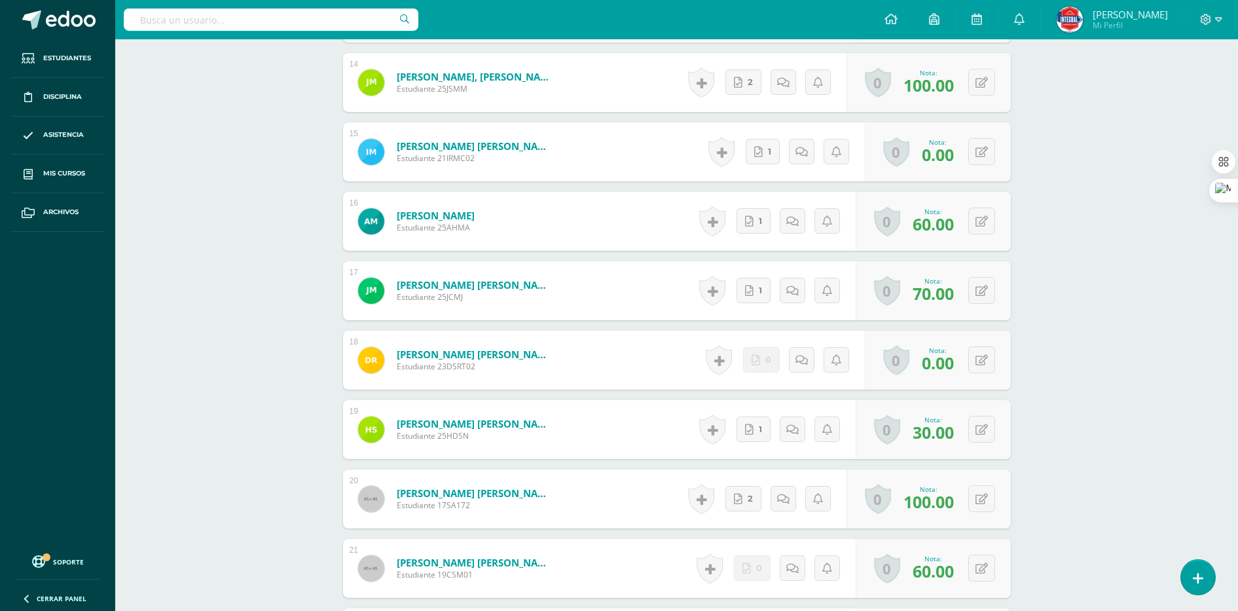
scroll to position [1416, 0]
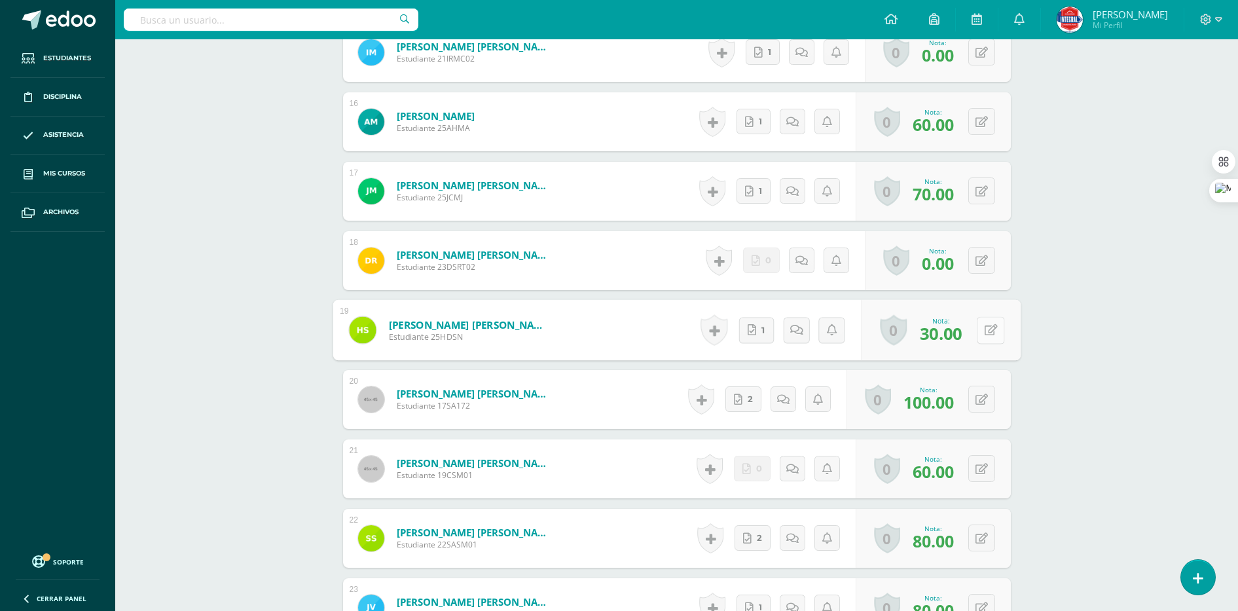
click at [990, 329] on button at bounding box center [990, 329] width 27 height 27
click at [982, 327] on button at bounding box center [981, 329] width 27 height 27
type input "30"
click at [982, 261] on button at bounding box center [990, 260] width 27 height 27
click at [988, 264] on button at bounding box center [990, 260] width 27 height 27
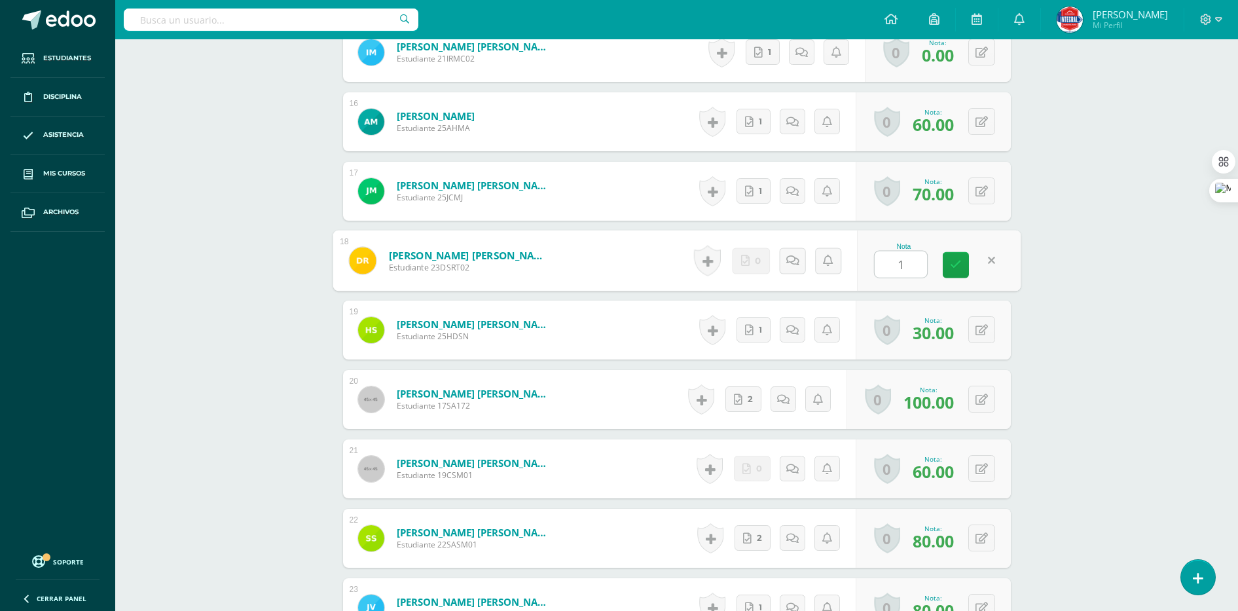
type input "10"
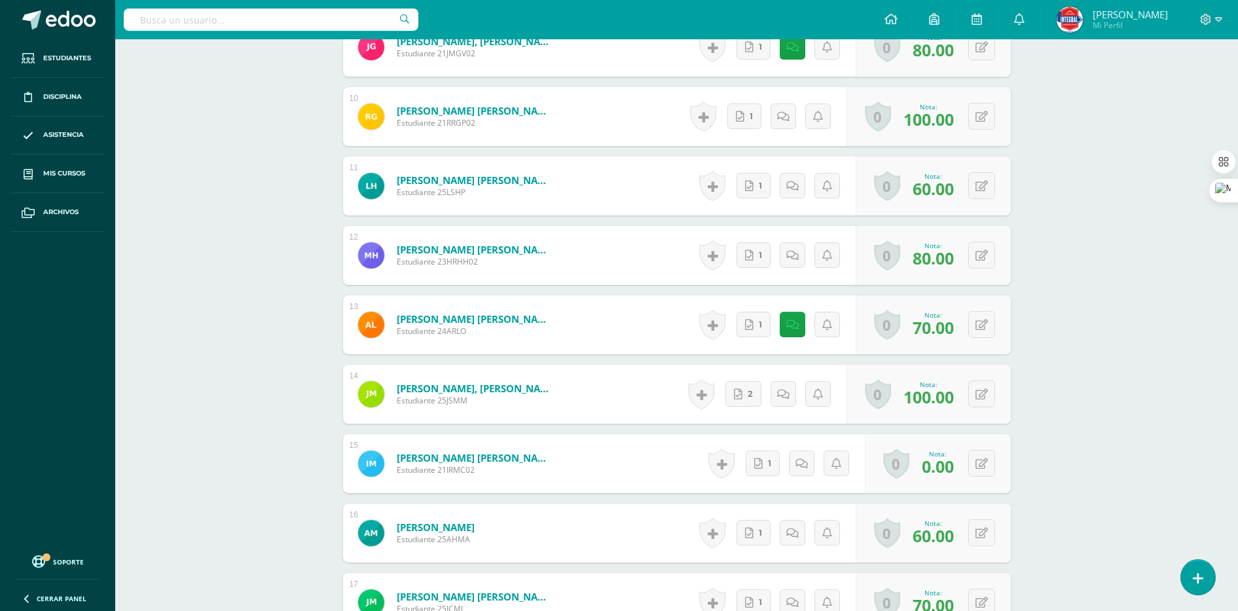
scroll to position [1089, 0]
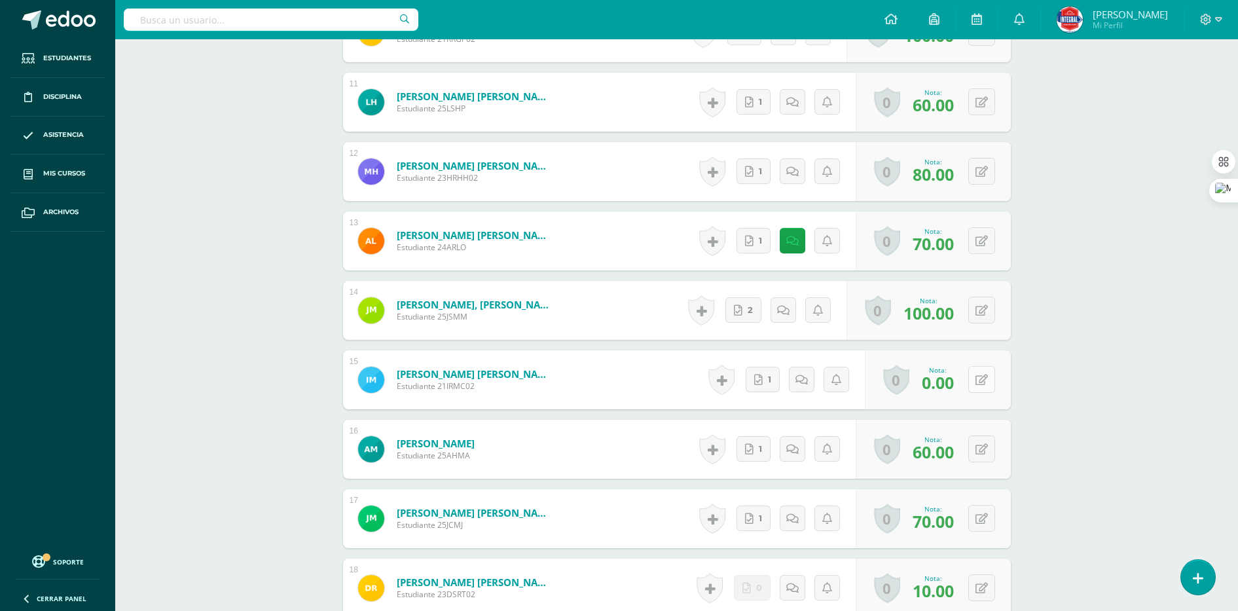
click at [990, 381] on button at bounding box center [981, 379] width 27 height 27
type input "10"
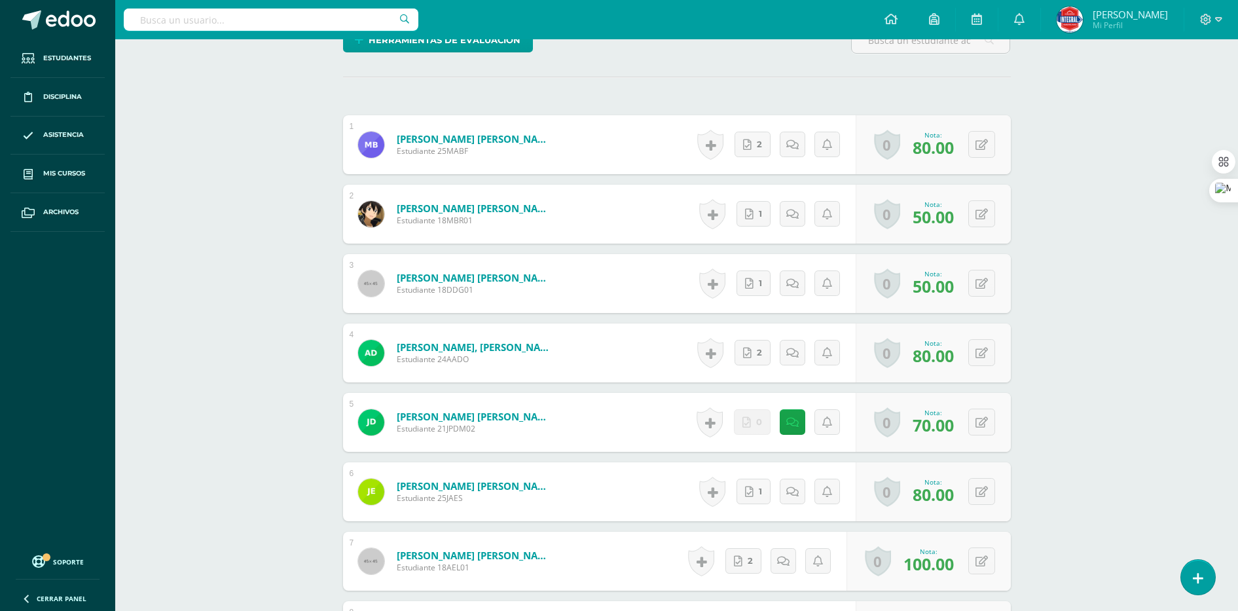
scroll to position [25, 0]
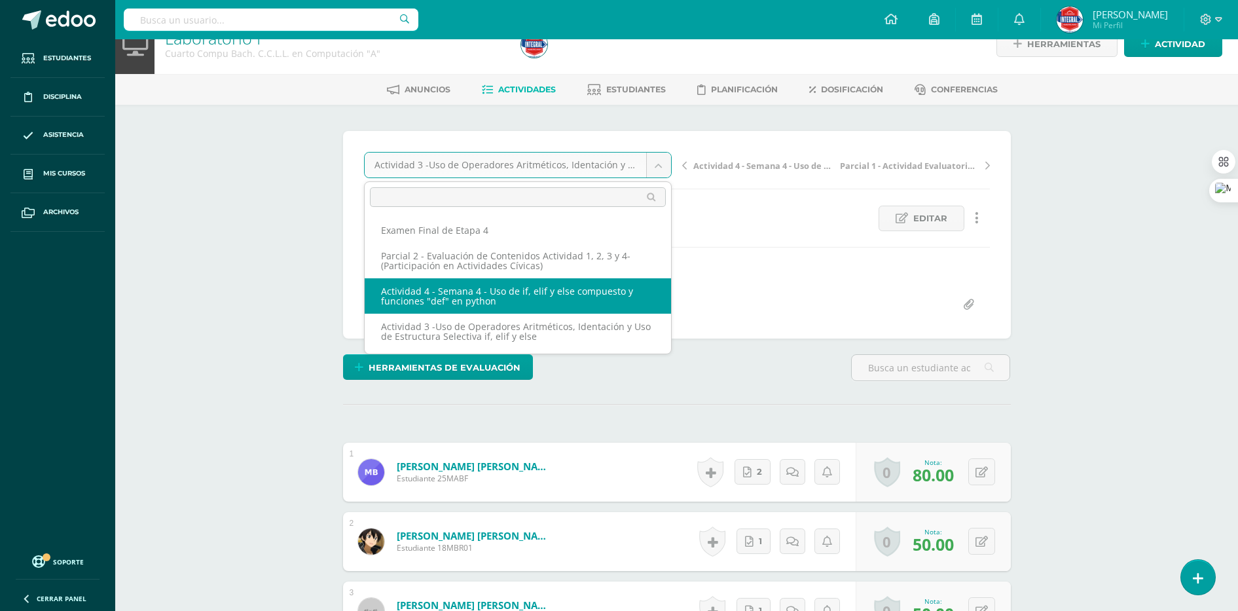
select select "/dashboard/teacher/grade-activity/189549/"
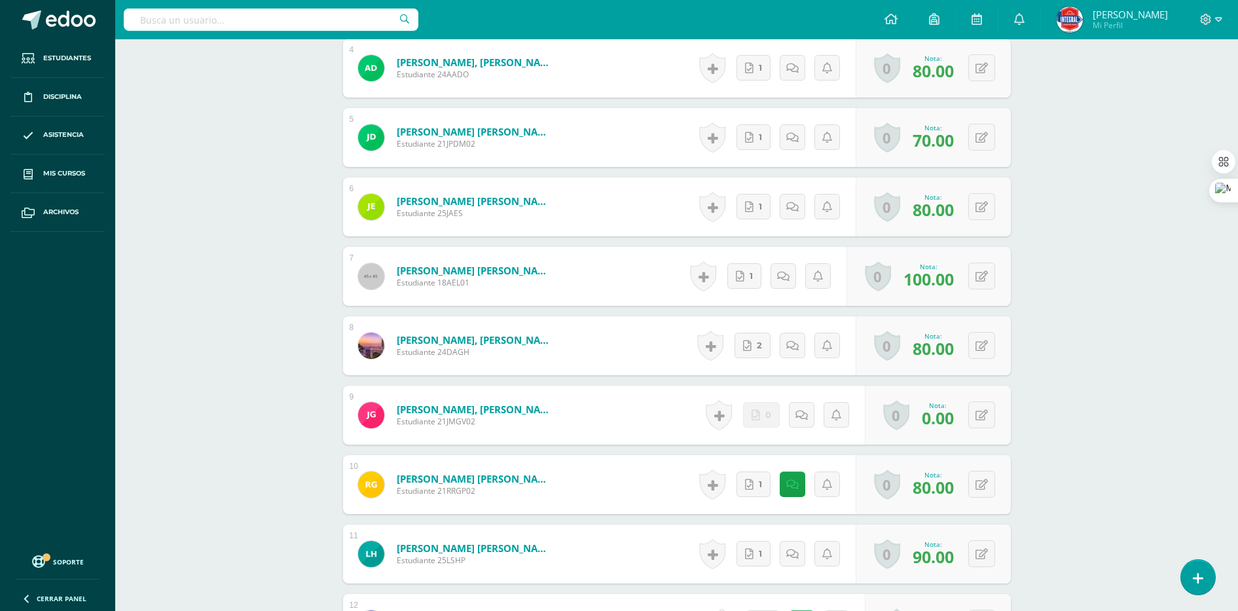
scroll to position [638, 0]
click at [988, 414] on button at bounding box center [981, 414] width 27 height 27
type input "1"
type input "80"
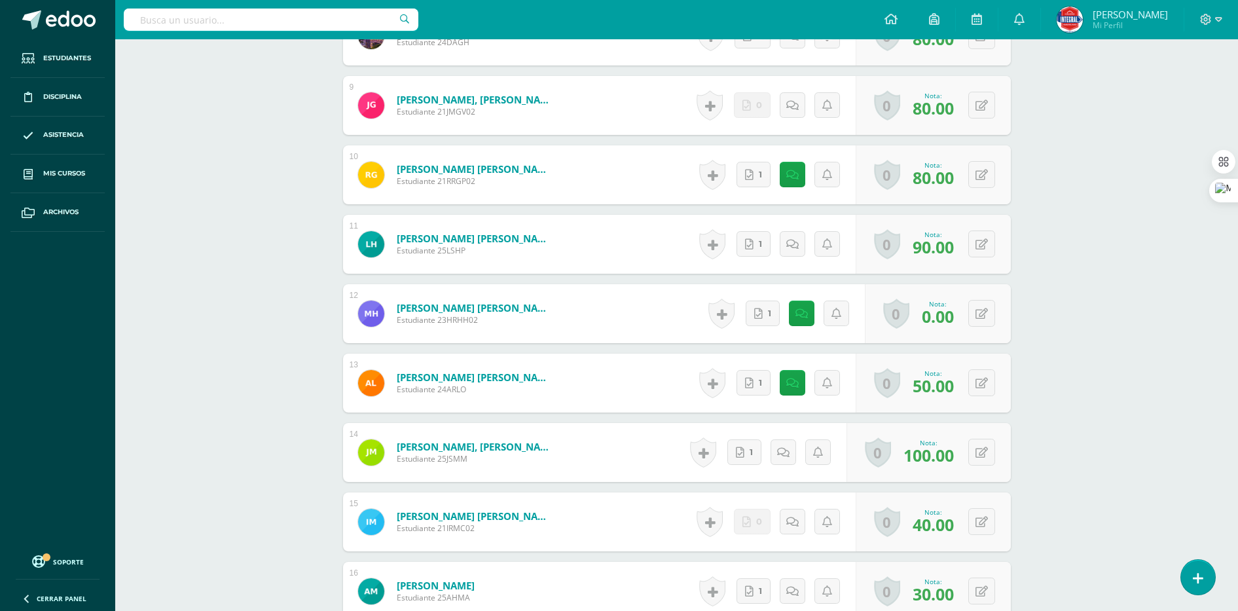
scroll to position [965, 0]
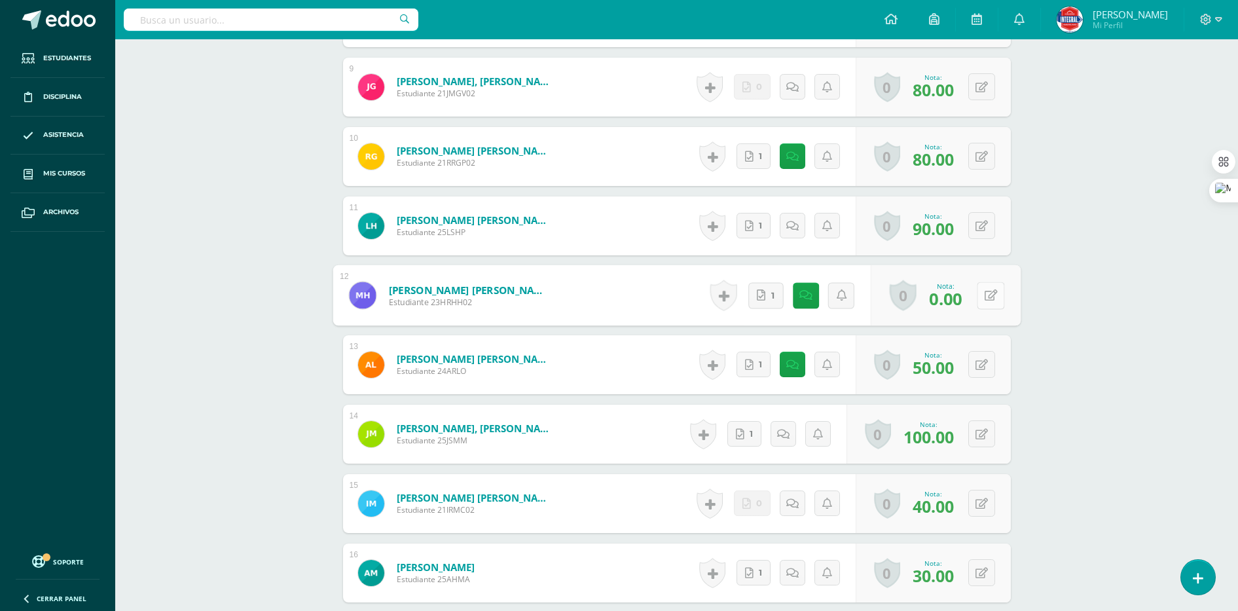
click at [983, 293] on button at bounding box center [990, 294] width 27 height 27
type input "100"
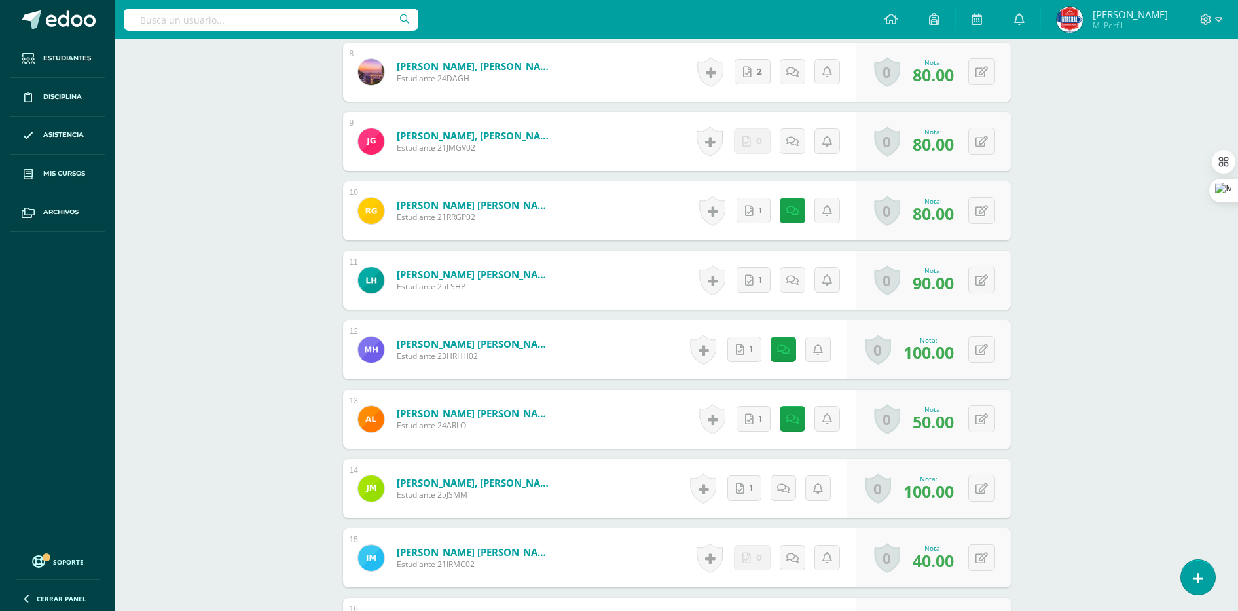
scroll to position [883, 0]
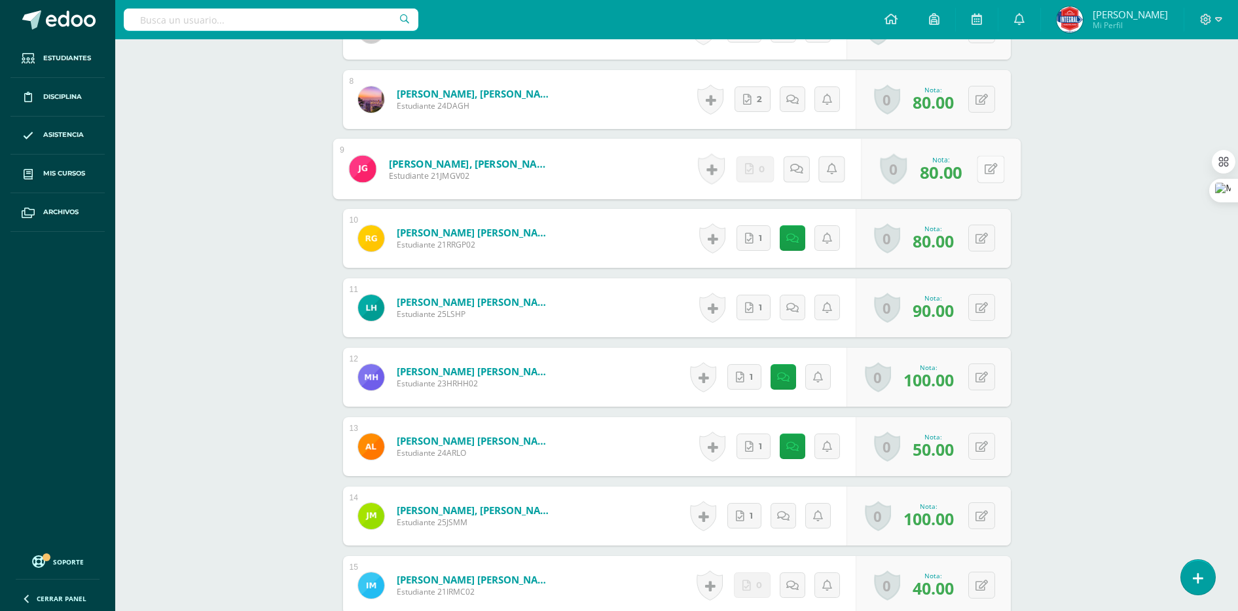
click at [984, 160] on button at bounding box center [990, 168] width 27 height 27
type input "100"
click at [976, 374] on button at bounding box center [981, 376] width 27 height 27
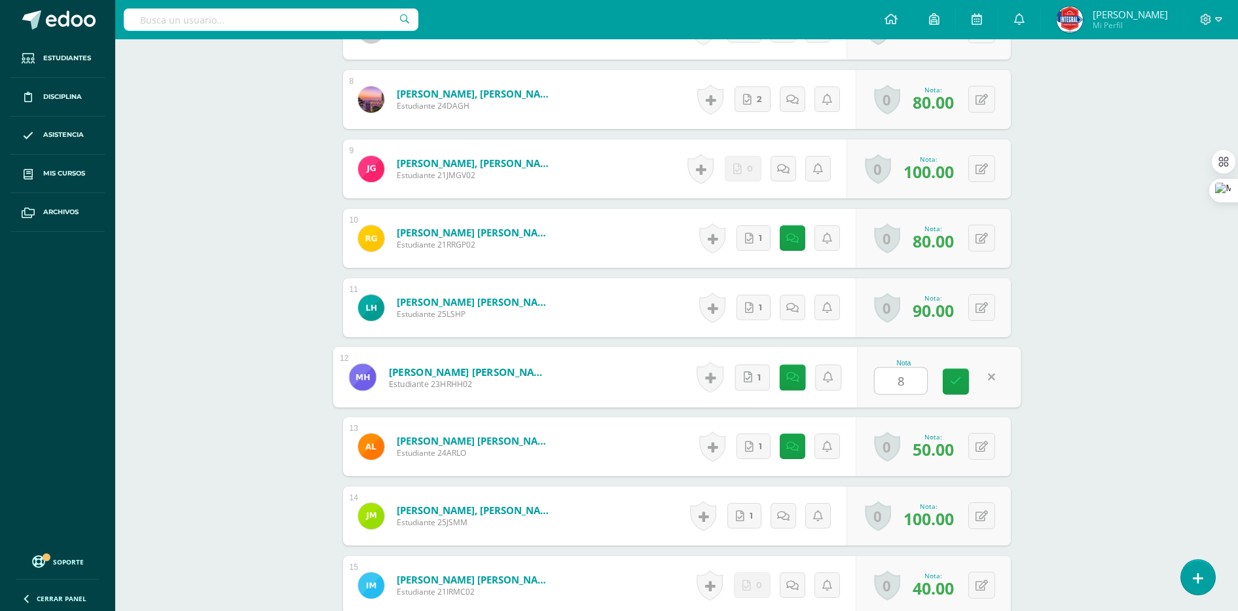
type input "80"
click at [984, 171] on icon at bounding box center [990, 168] width 13 height 11
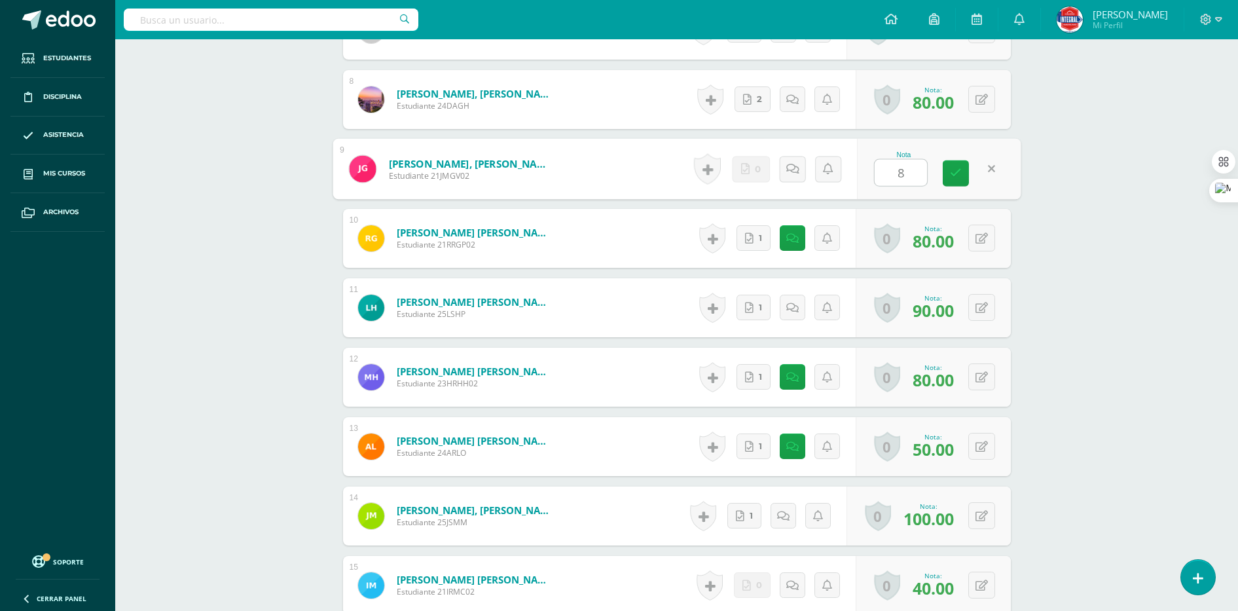
type input "80"
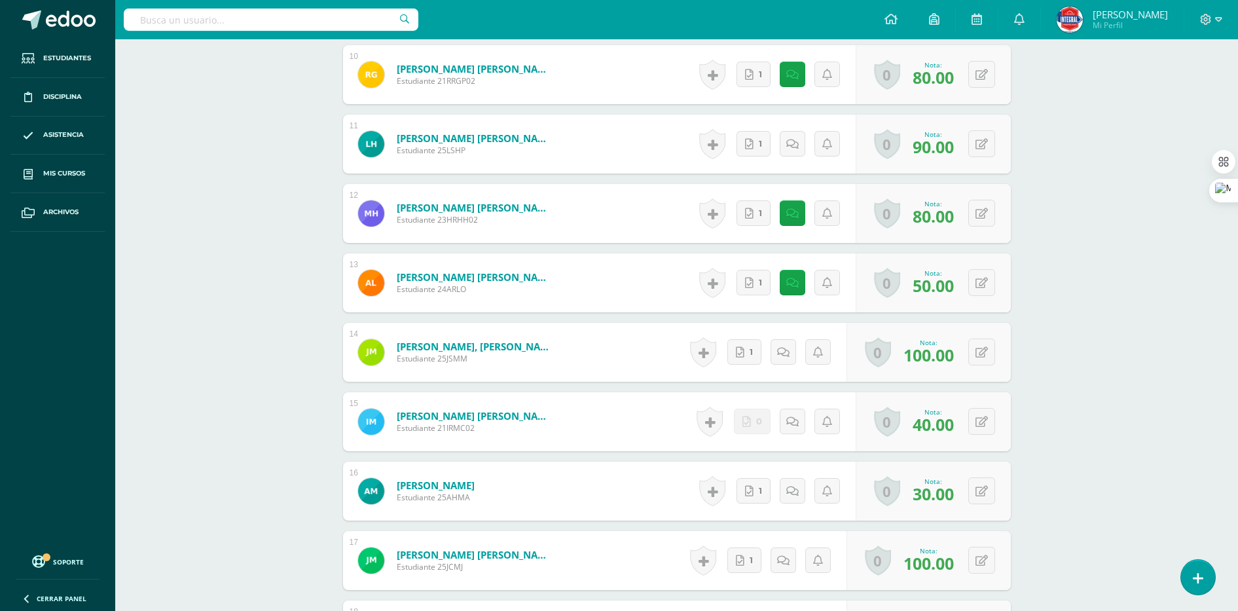
scroll to position [1128, 0]
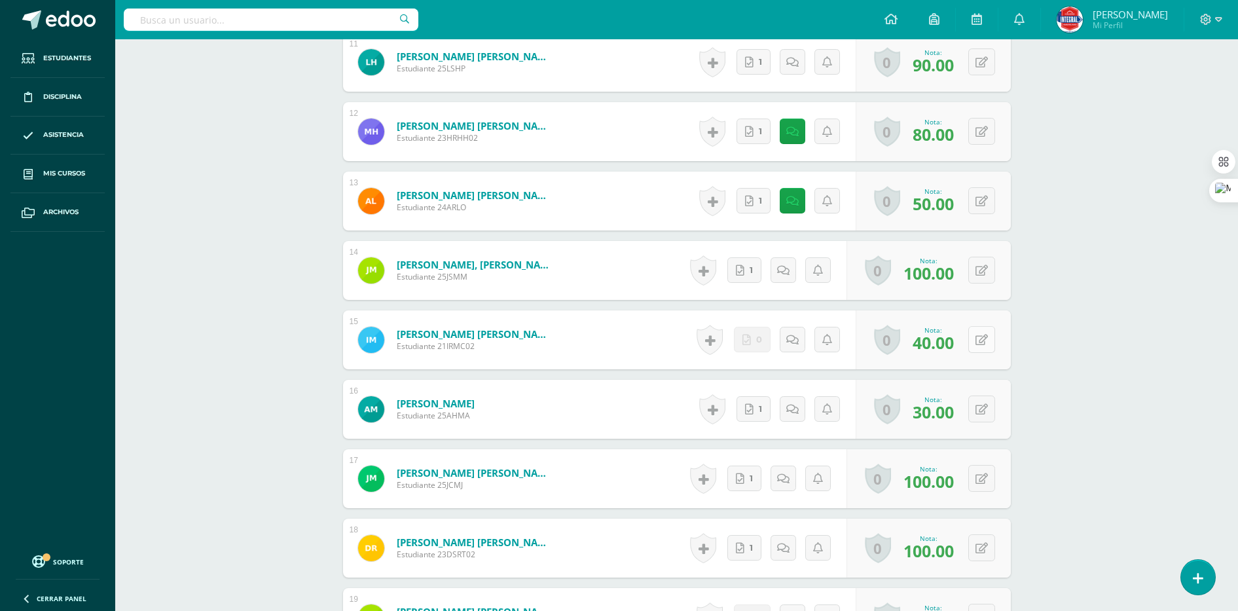
click at [990, 340] on button at bounding box center [981, 339] width 27 height 27
type input "50"
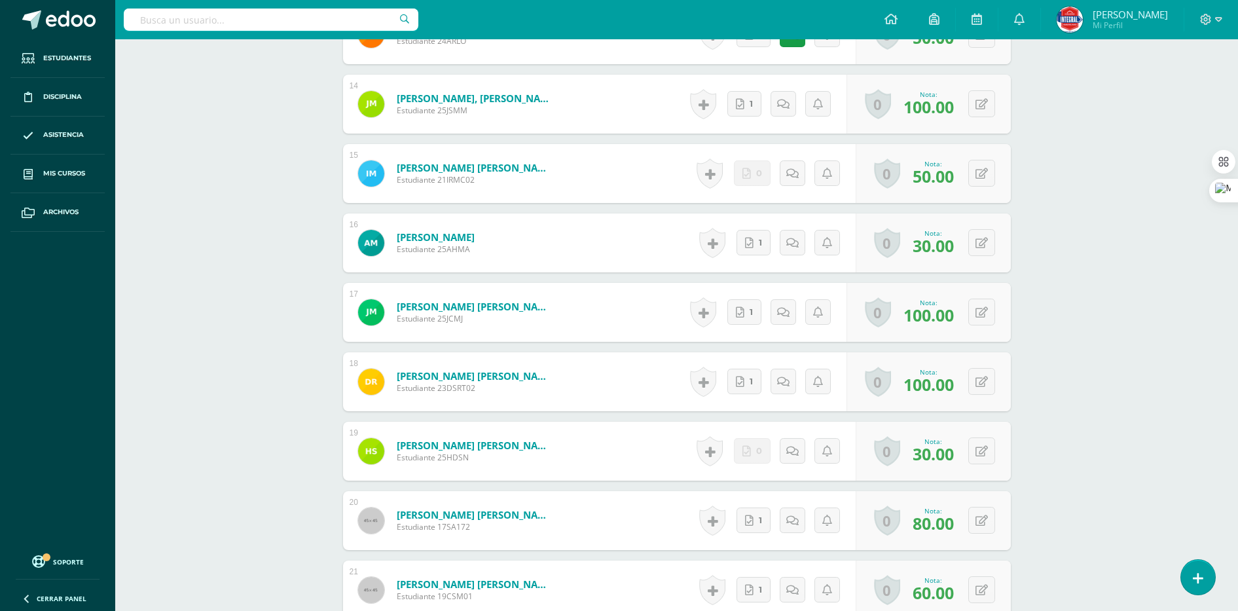
scroll to position [1292, 0]
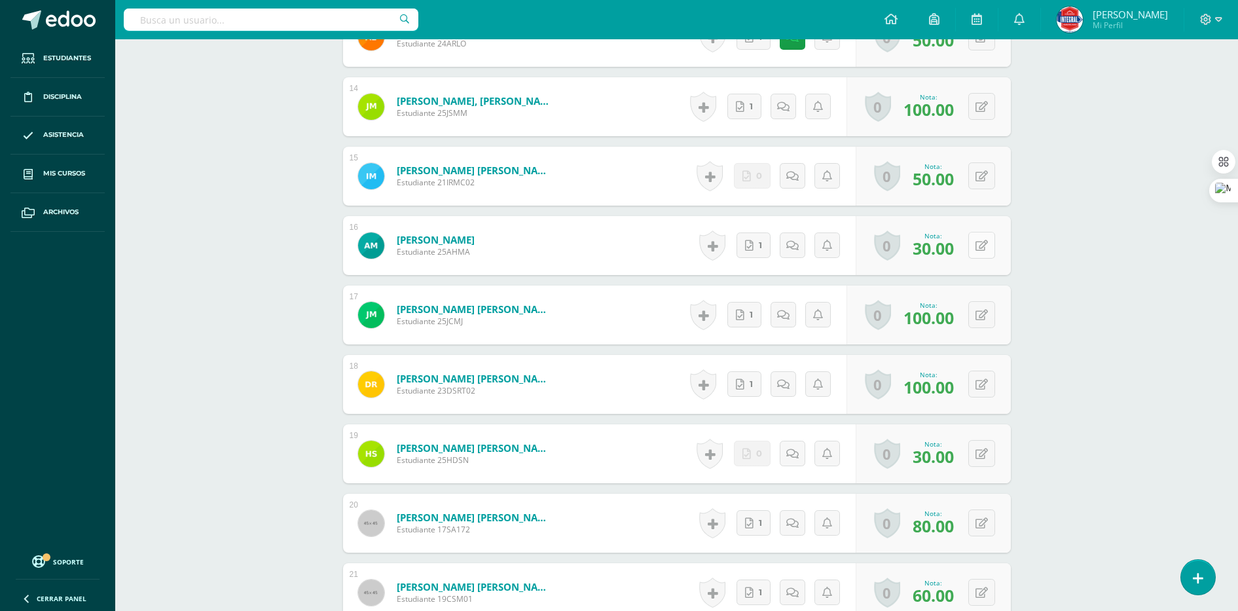
click at [991, 249] on button at bounding box center [981, 245] width 27 height 27
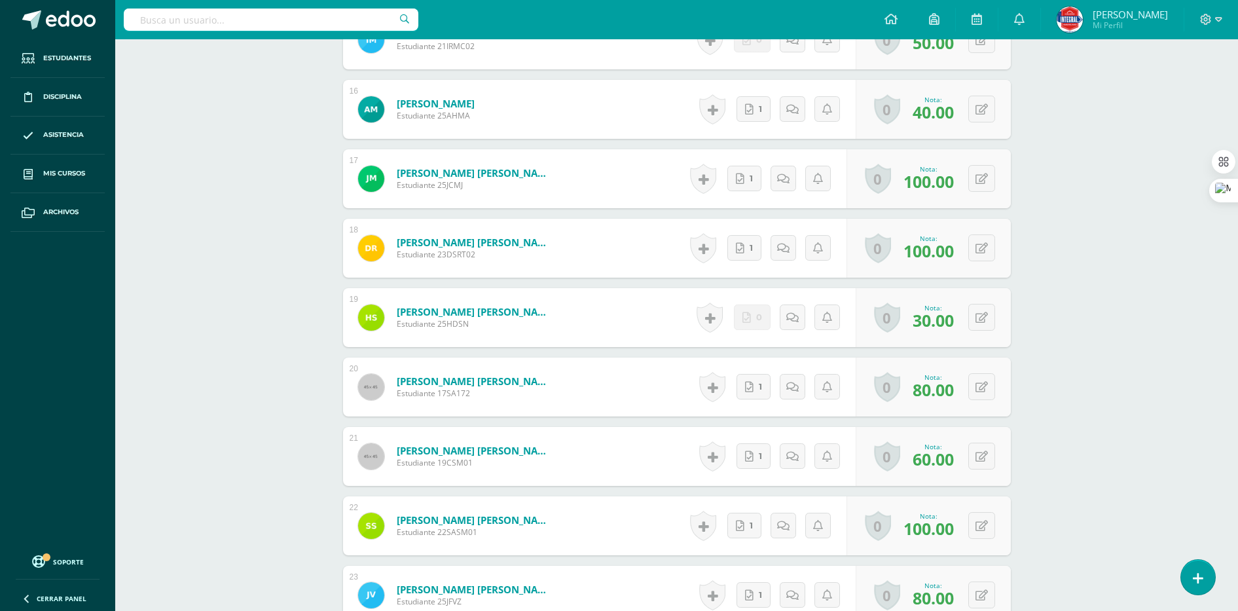
scroll to position [1456, 0]
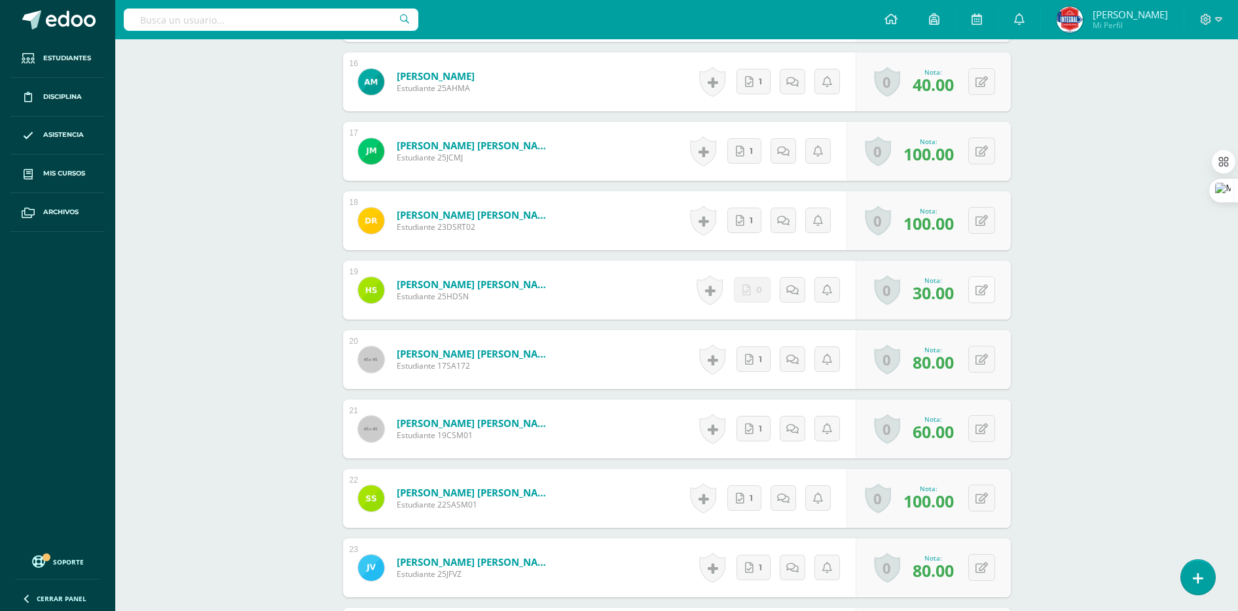
click at [984, 297] on button at bounding box center [981, 289] width 27 height 27
click at [979, 79] on button at bounding box center [990, 81] width 27 height 27
type input "30"
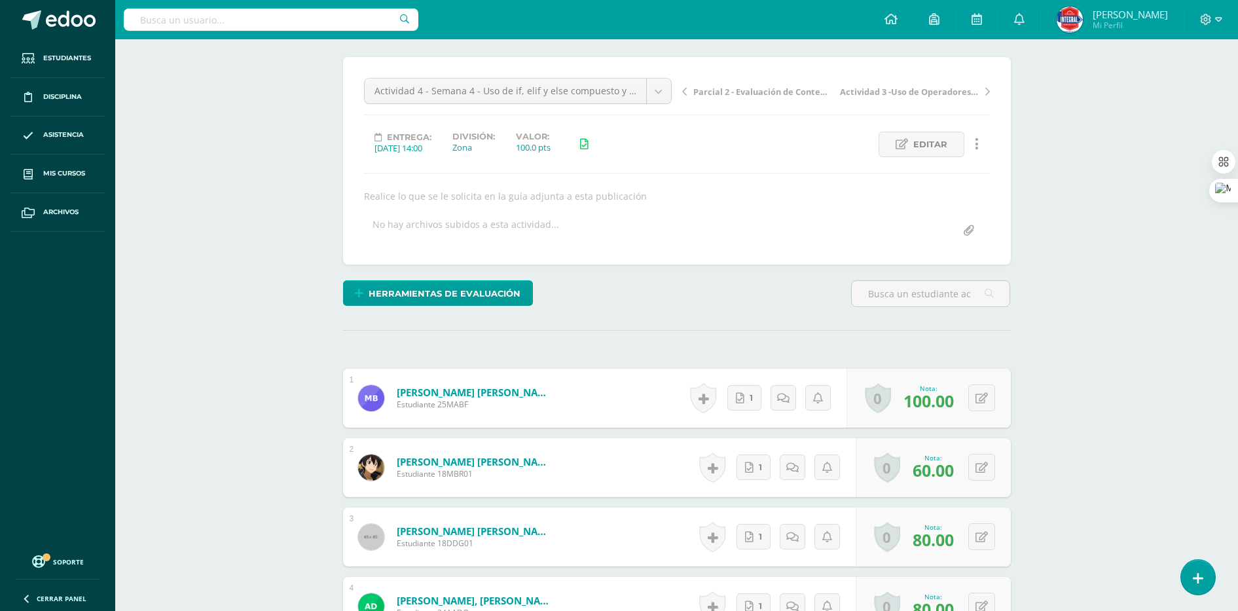
scroll to position [0, 0]
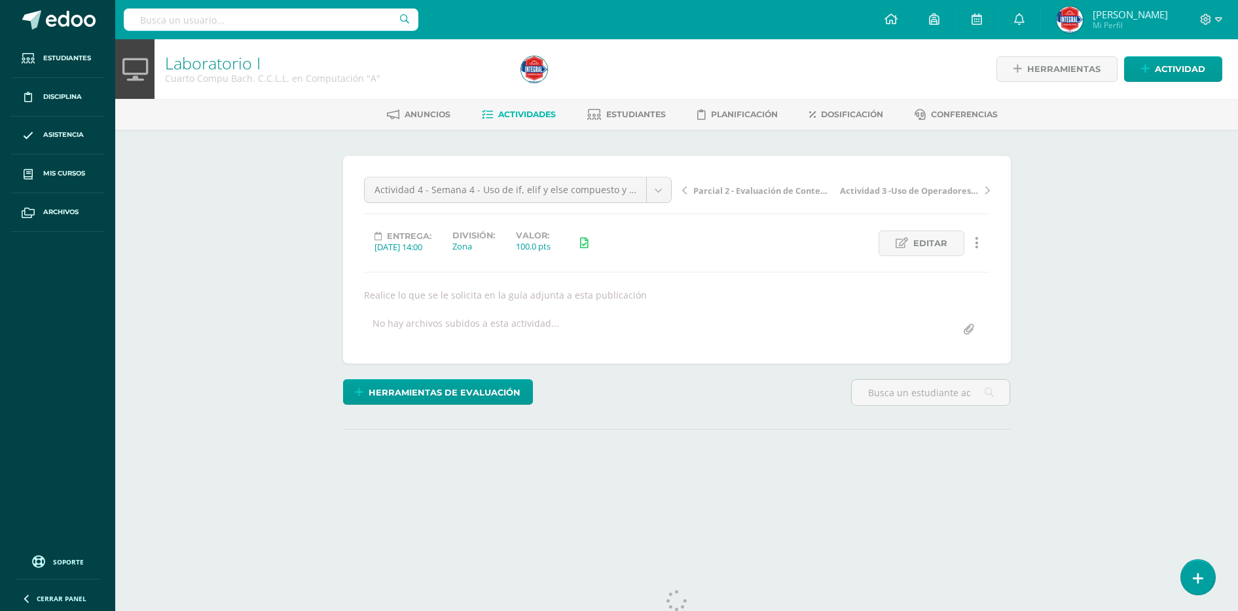
click at [532, 531] on html "Estudiantes Disciplina Asistencia Mis cursos Archivos Soporte Ayuda Reportar un…" at bounding box center [619, 265] width 1238 height 531
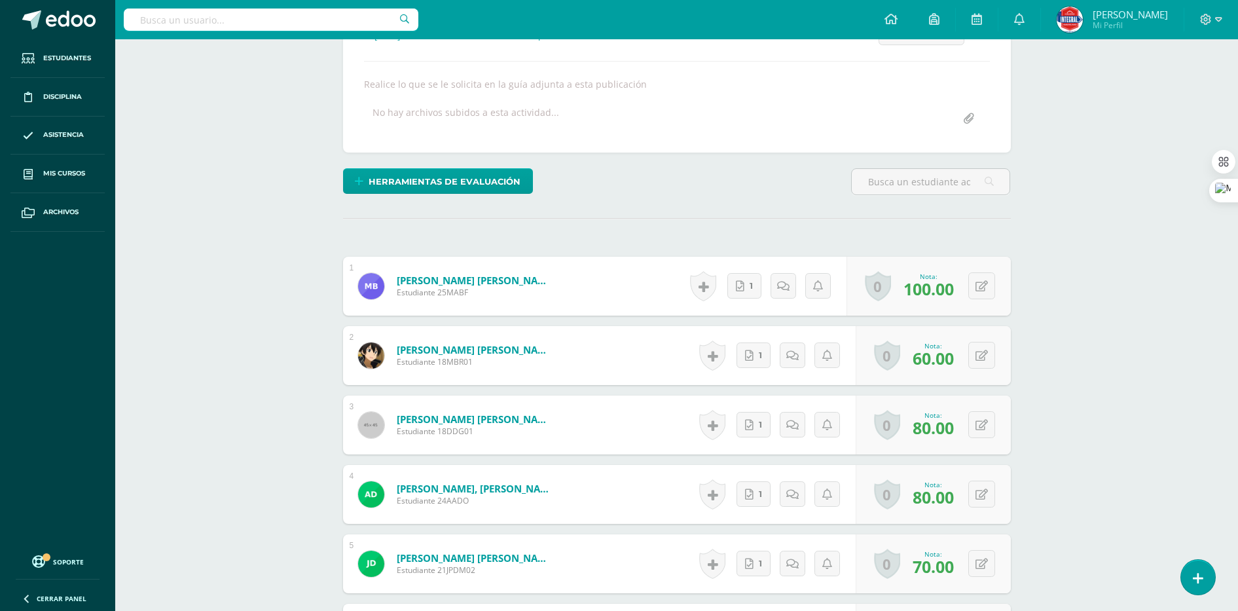
scroll to position [411, 0]
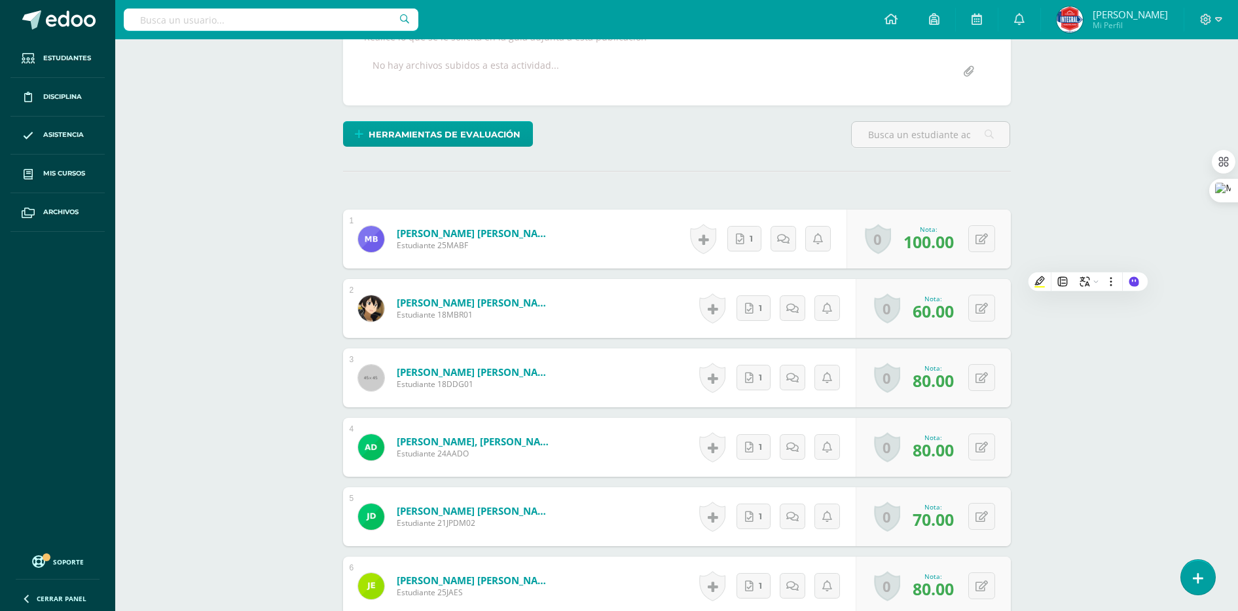
scroll to position [247, 0]
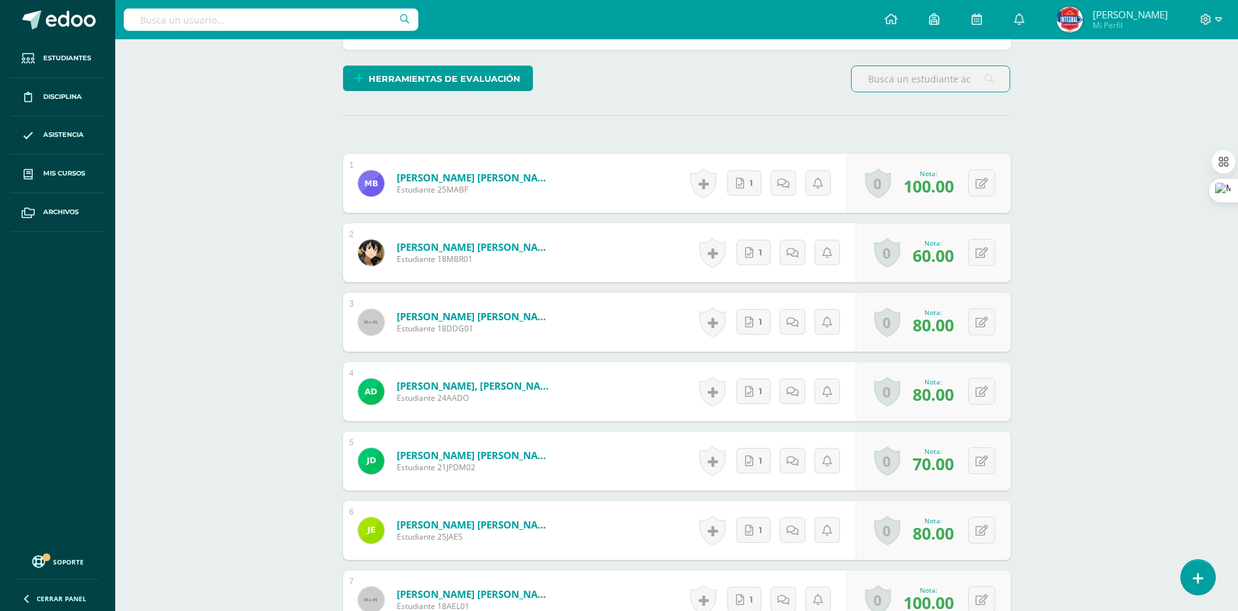
scroll to position [411, 0]
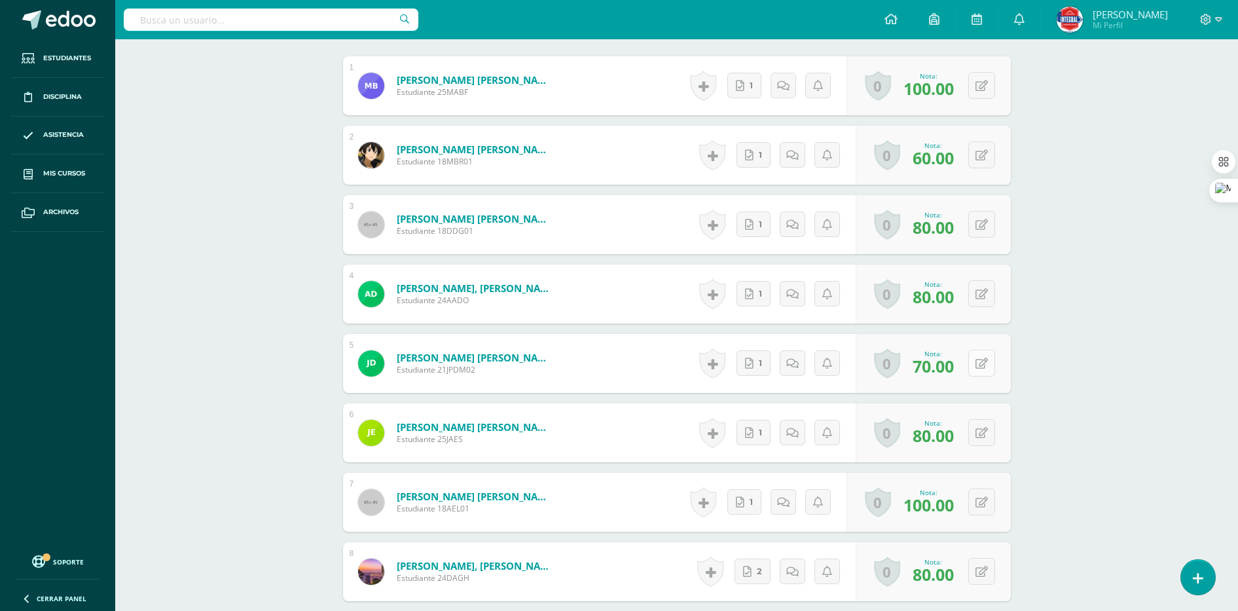
click at [984, 361] on icon at bounding box center [981, 363] width 12 height 11
type input "80"
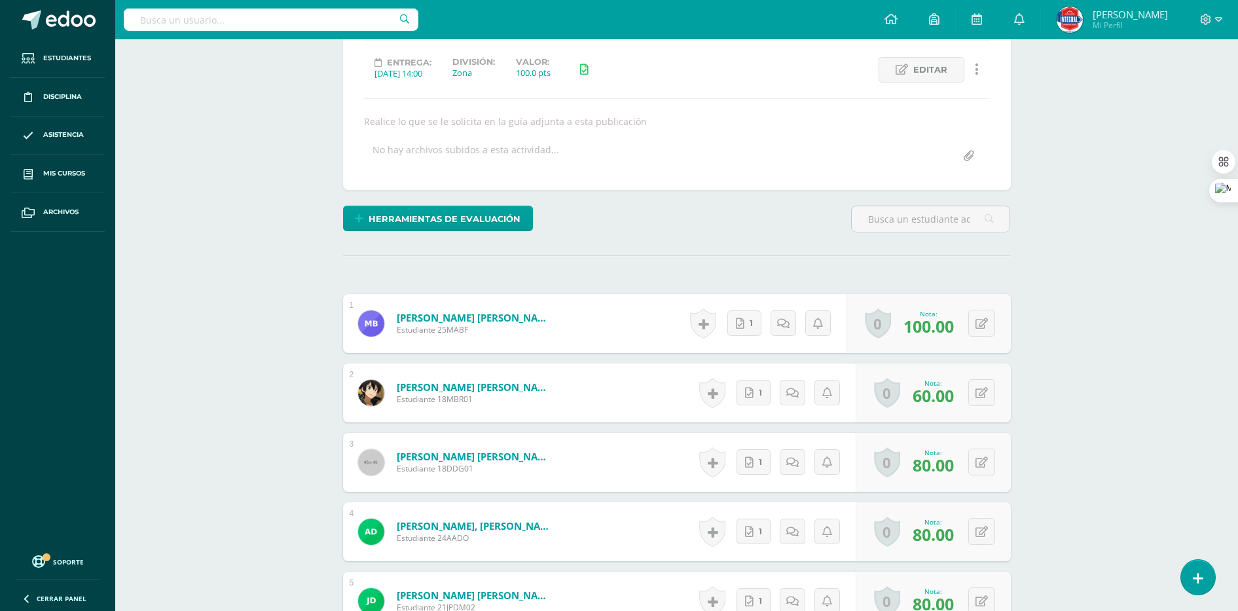
scroll to position [0, 0]
